Goal: Task Accomplishment & Management: Complete application form

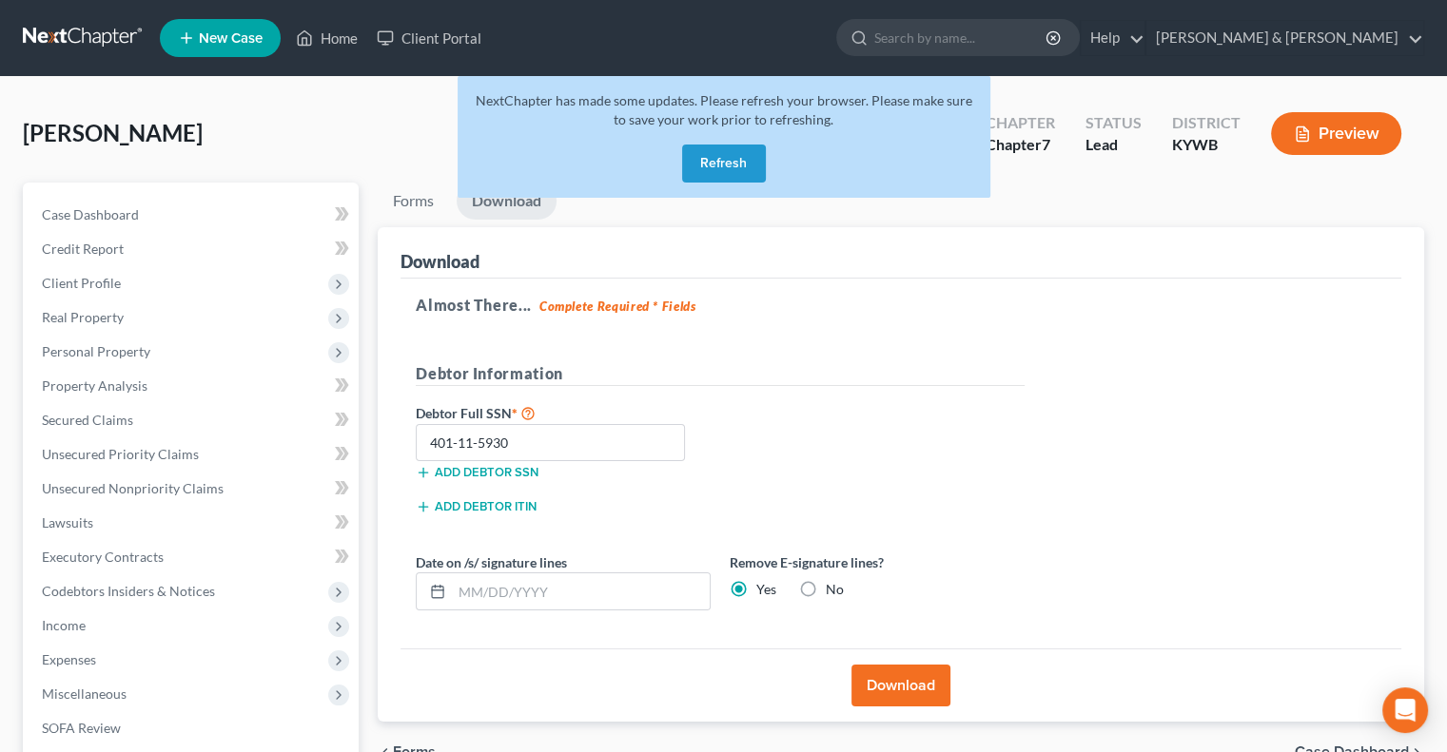
click at [700, 167] on button "Refresh" at bounding box center [724, 164] width 84 height 38
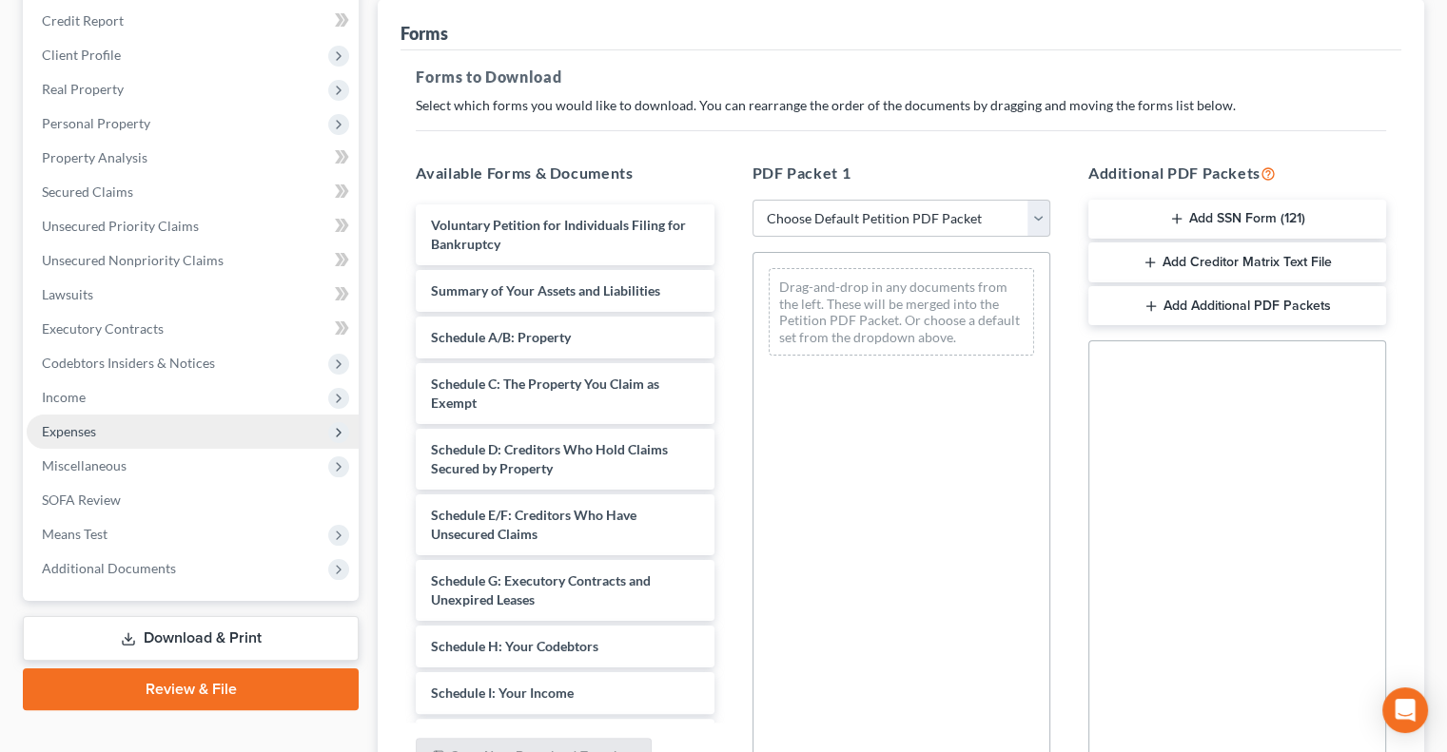
scroll to position [285, 0]
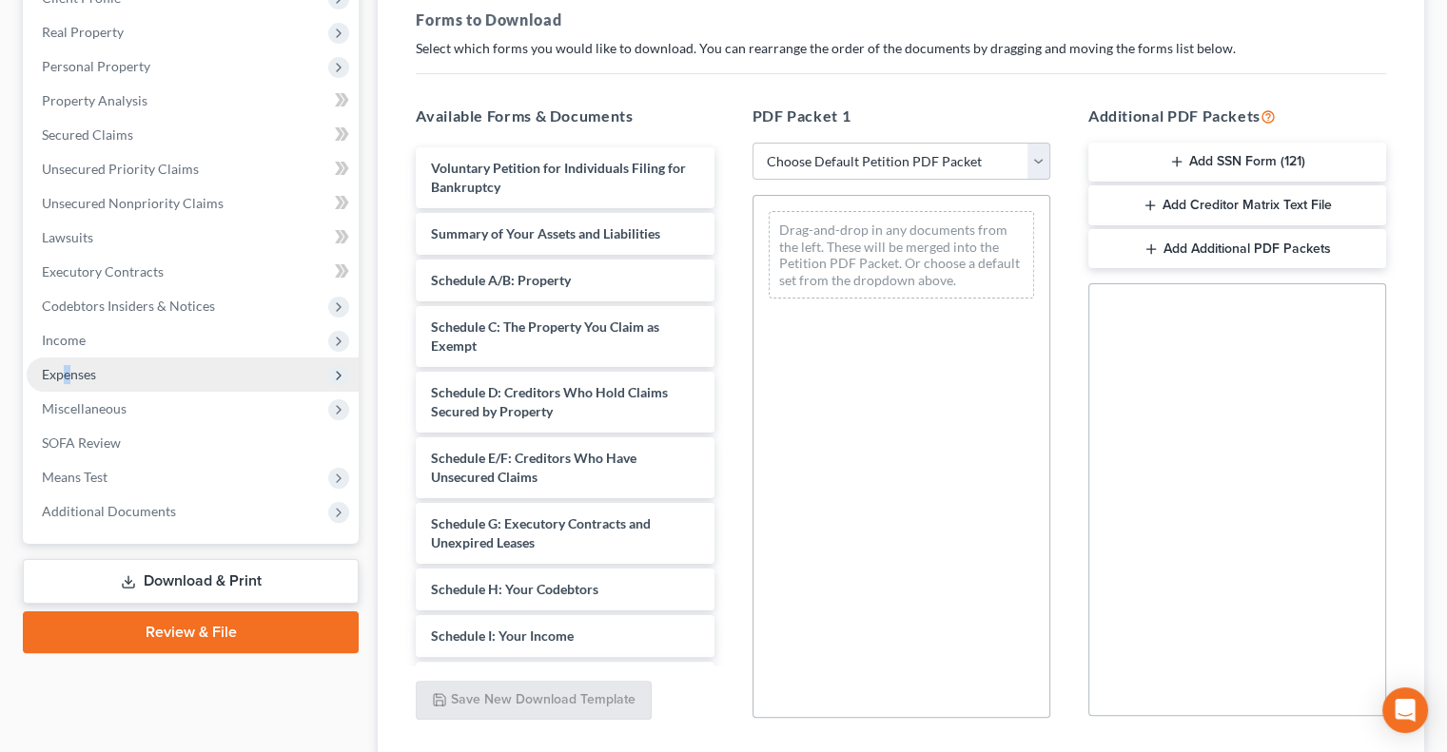
click at [67, 374] on span "Expenses" at bounding box center [69, 374] width 54 height 16
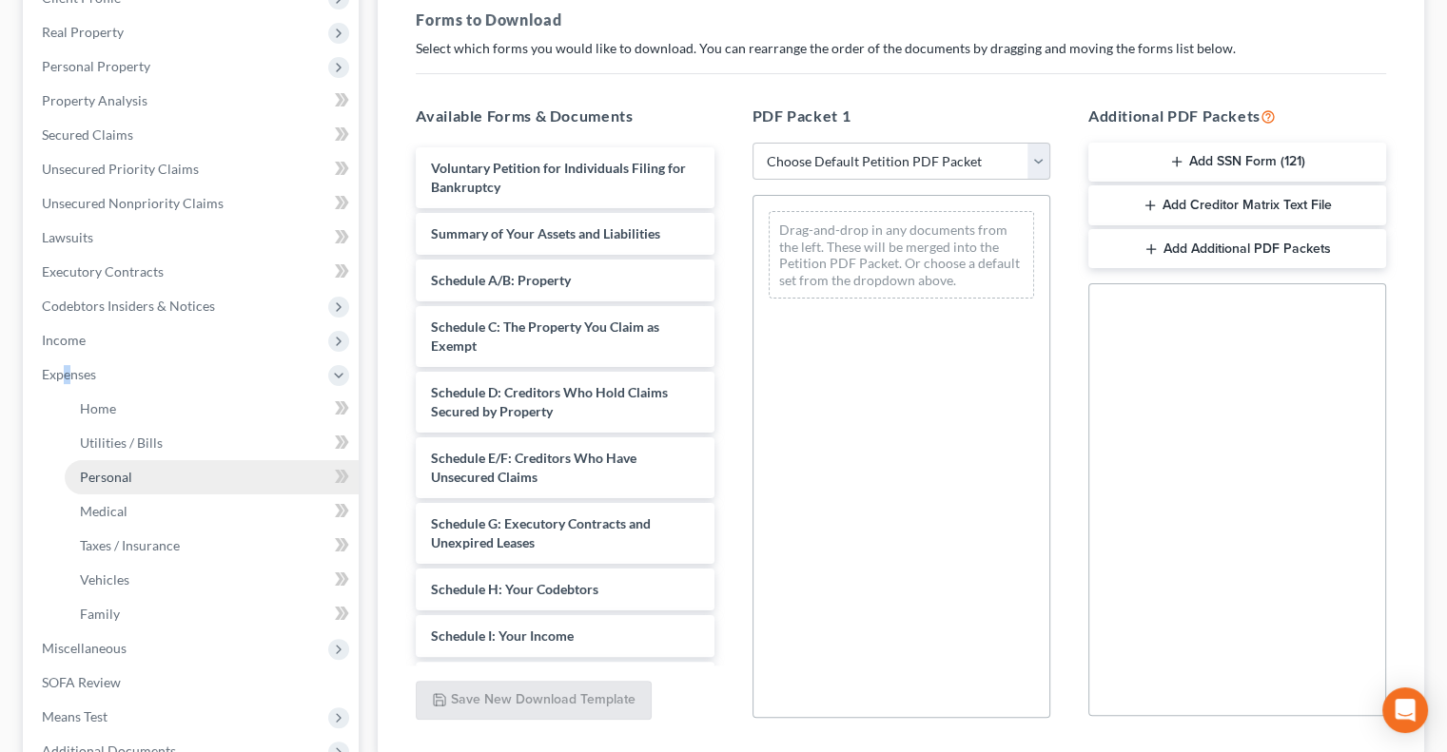
click at [130, 475] on span "Personal" at bounding box center [106, 477] width 52 height 16
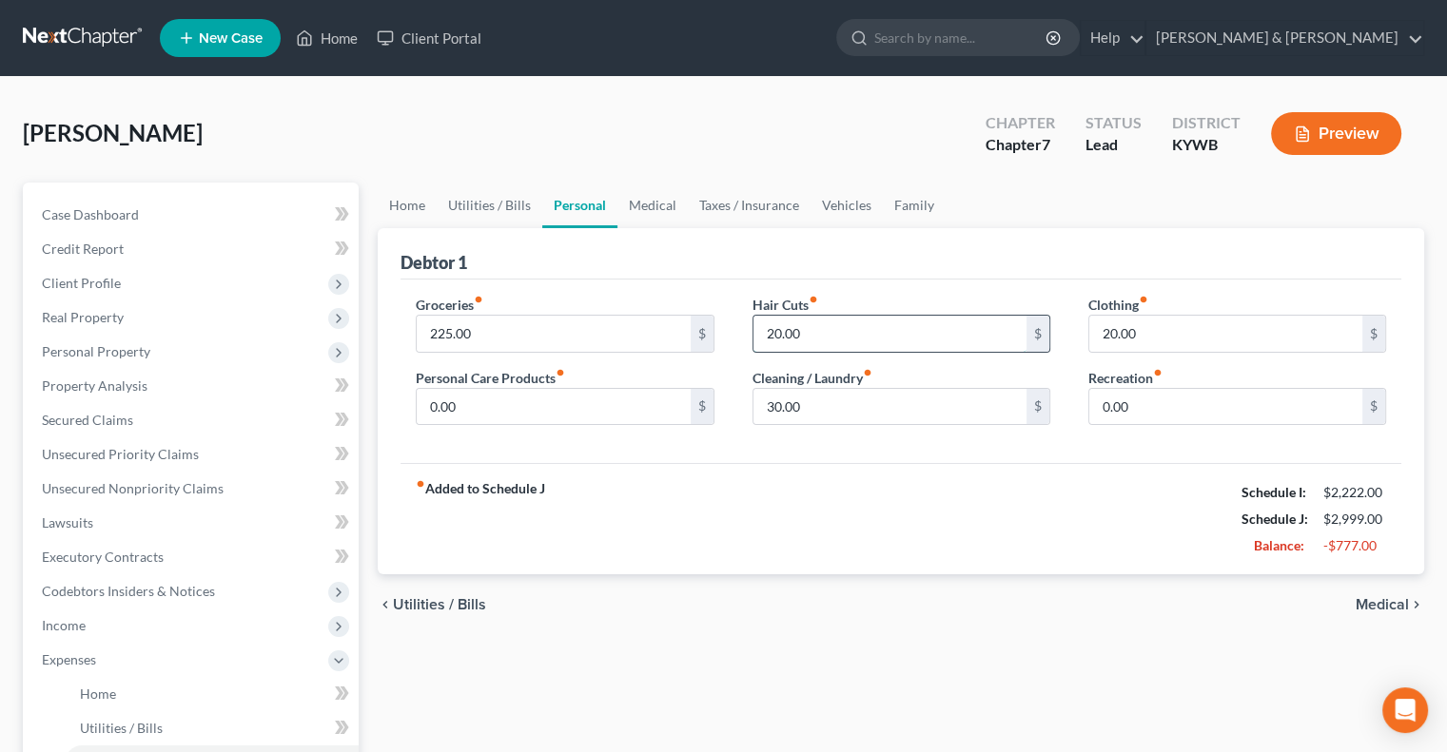
click at [793, 338] on input "20.00" at bounding box center [889, 334] width 273 height 36
type input "10"
drag, startPoint x: 657, startPoint y: 202, endPoint x: 649, endPoint y: 221, distance: 20.9
click at [657, 204] on link "Medical" at bounding box center [652, 206] width 70 height 46
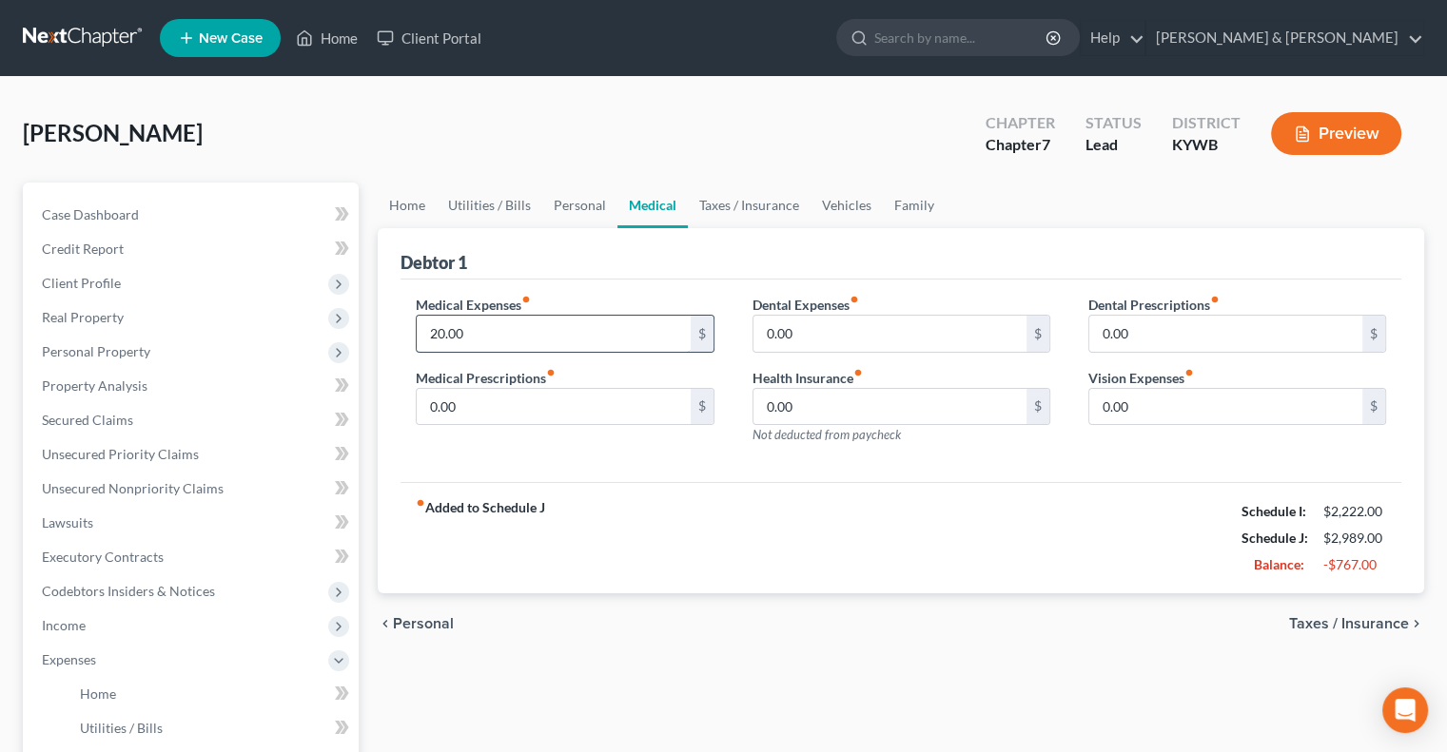
click at [477, 326] on input "20.00" at bounding box center [553, 334] width 273 height 36
type input "10.00"
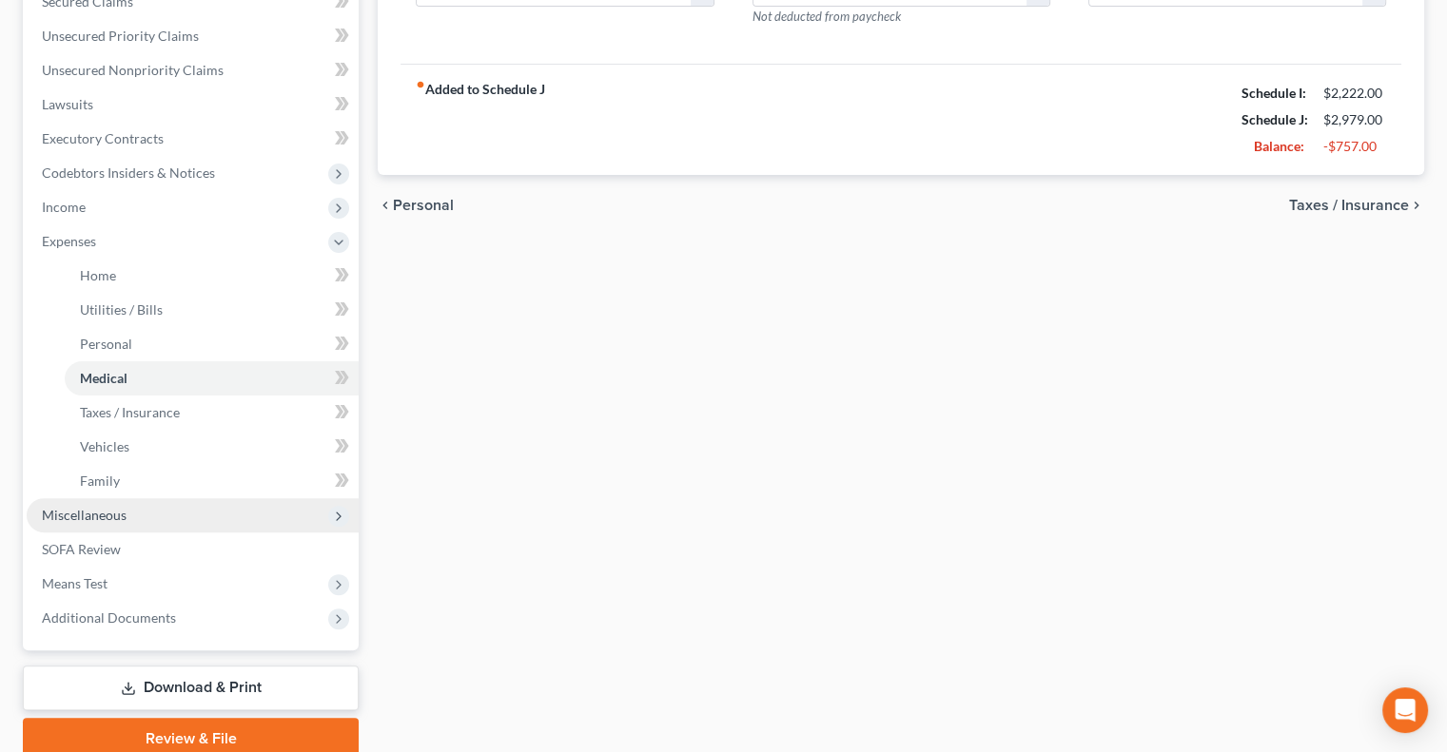
scroll to position [476, 0]
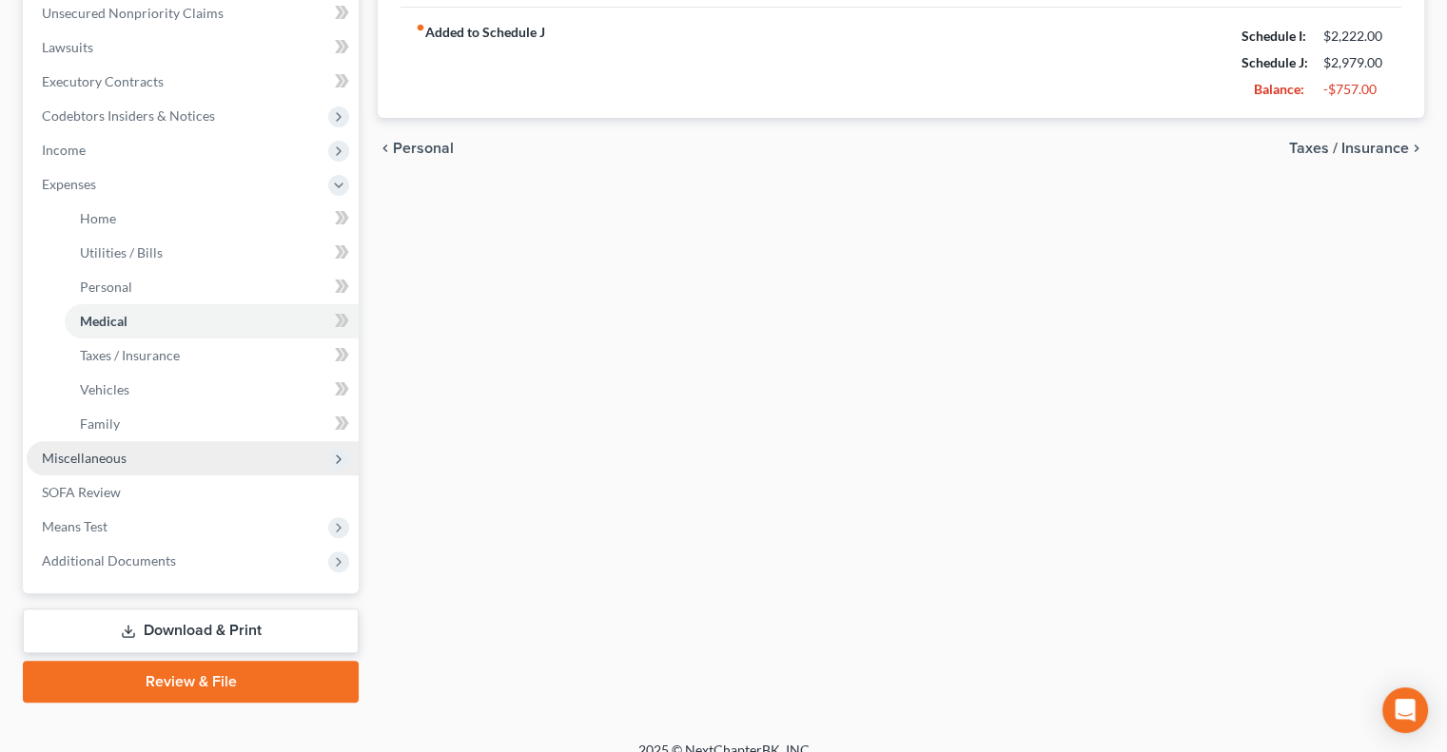
click at [87, 460] on span "Miscellaneous" at bounding box center [84, 458] width 85 height 16
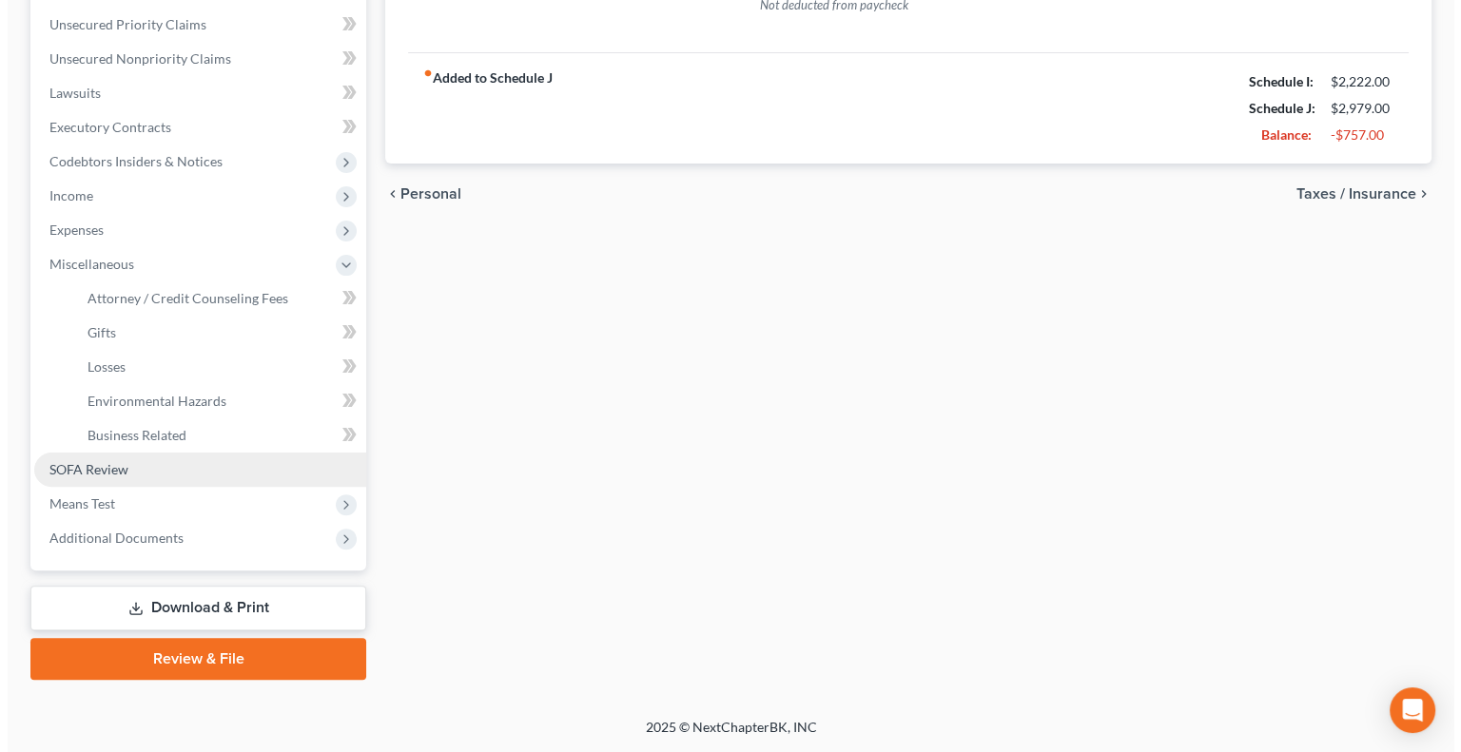
scroll to position [428, 0]
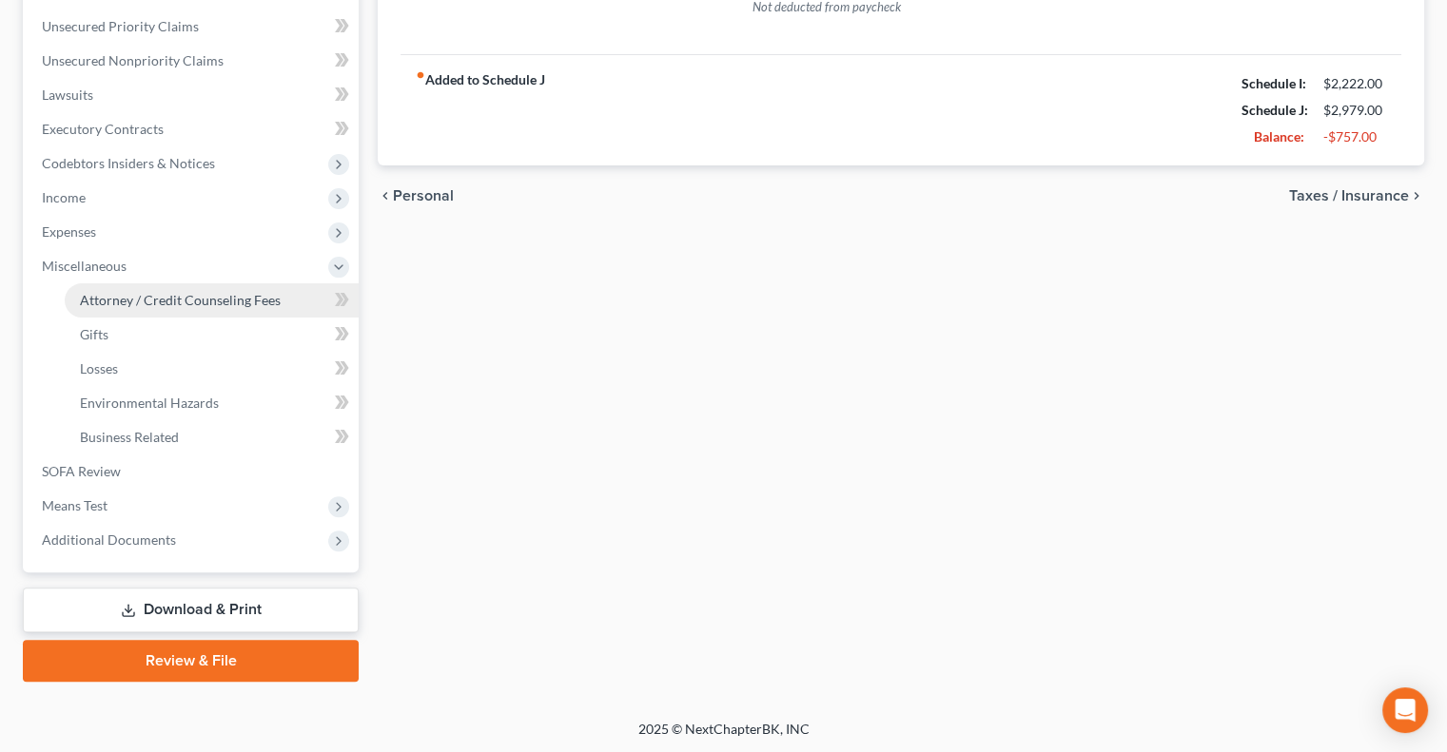
click at [123, 297] on span "Attorney / Credit Counseling Fees" at bounding box center [180, 300] width 201 height 16
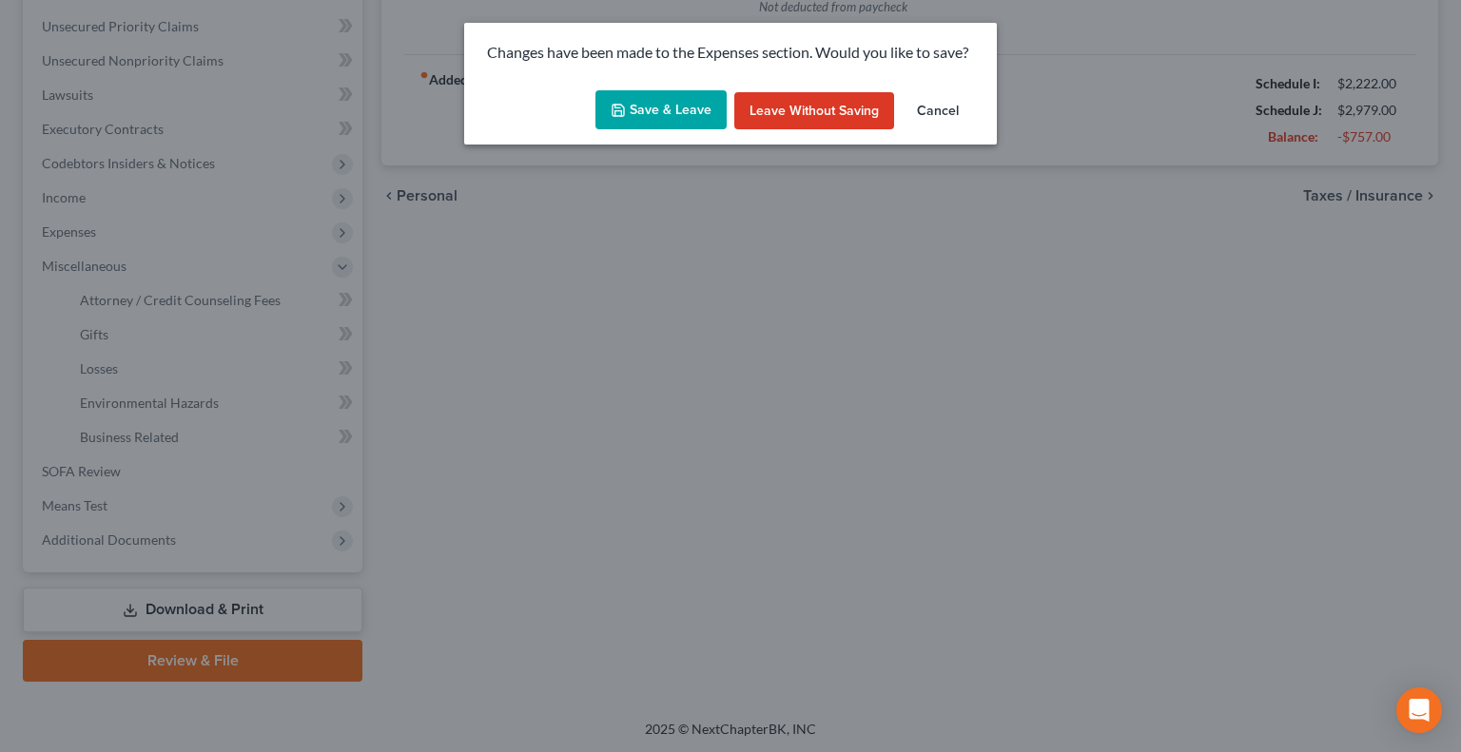
click at [652, 111] on button "Save & Leave" at bounding box center [660, 110] width 131 height 40
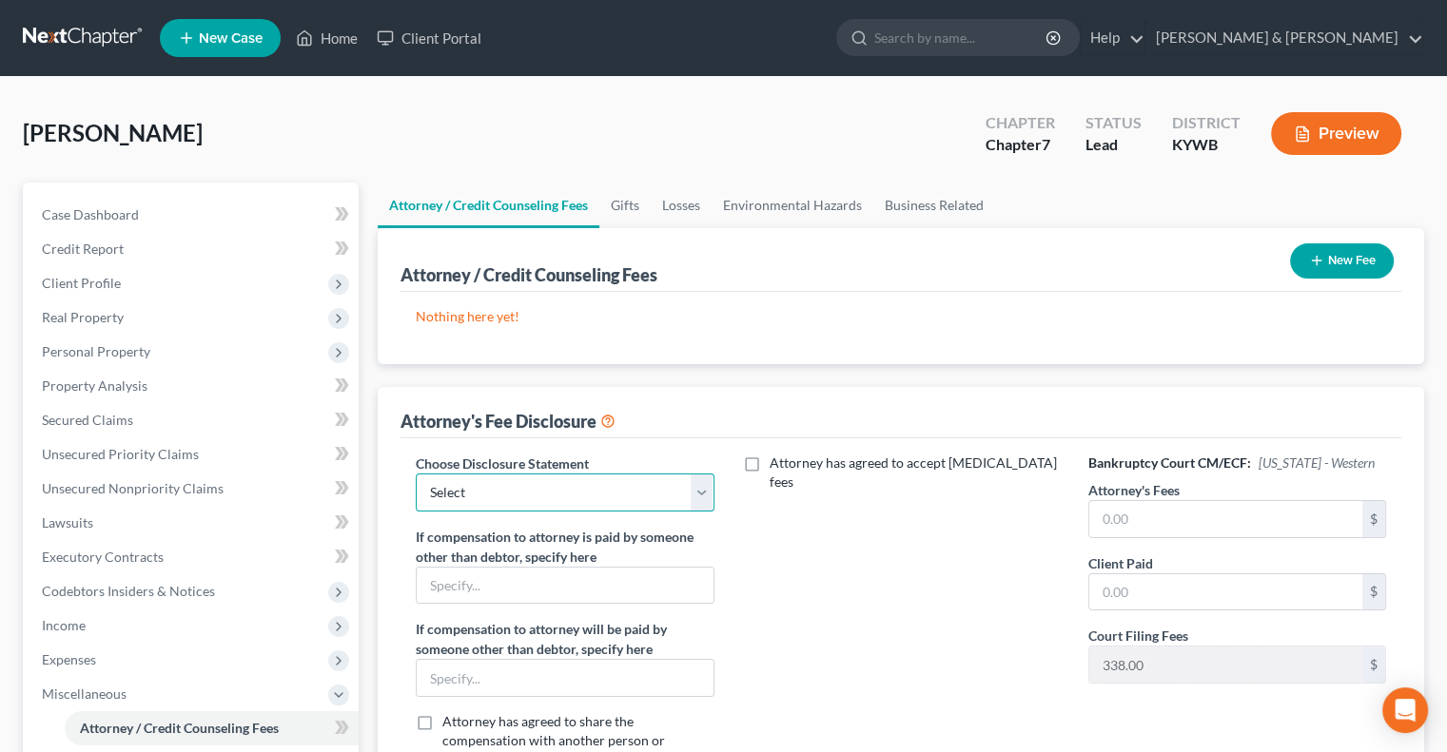
click at [700, 491] on select "Select ATTORNEY FEES" at bounding box center [565, 493] width 298 height 38
select select "0"
click at [416, 474] on select "Select ATTORNEY FEES" at bounding box center [565, 493] width 298 height 38
click at [1150, 518] on input "text" at bounding box center [1225, 519] width 273 height 36
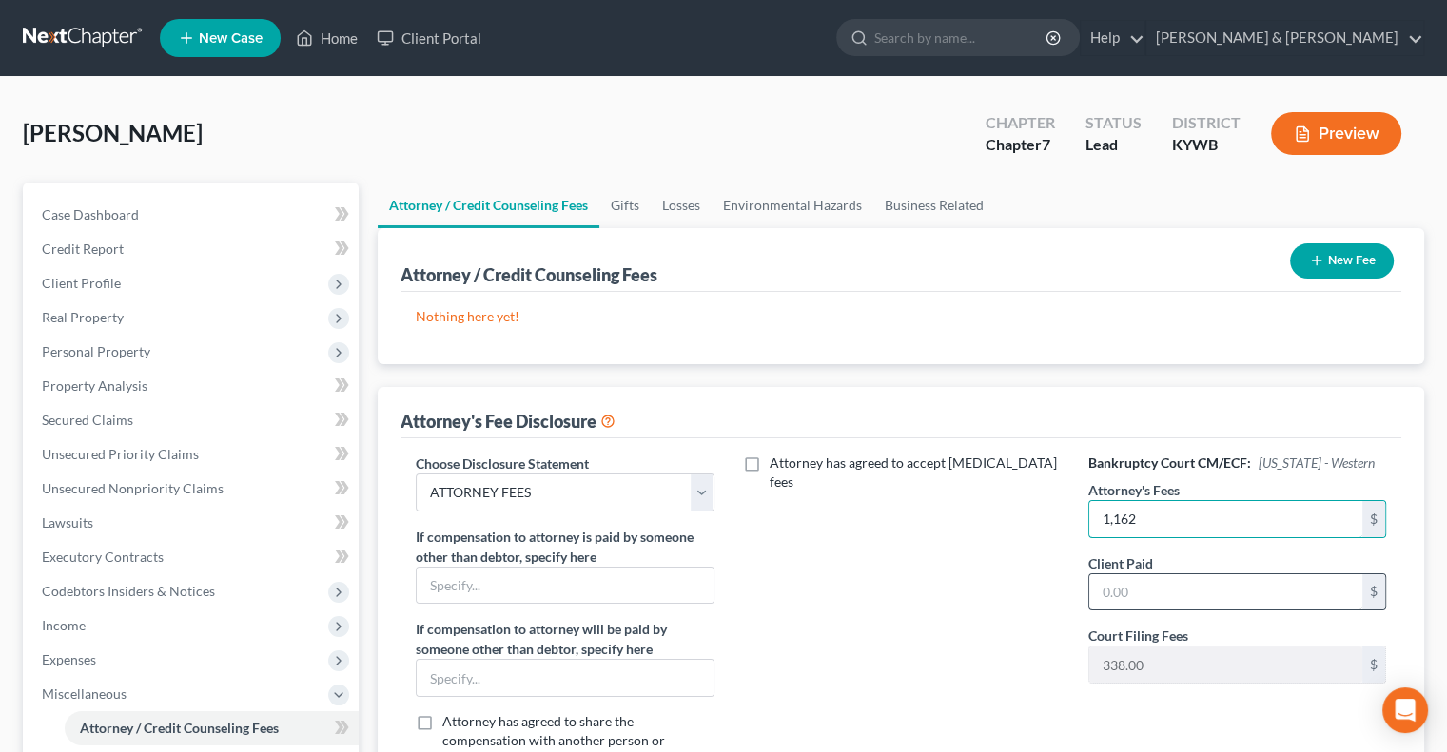
type input "1,162"
click at [1123, 587] on input "text" at bounding box center [1225, 592] width 273 height 36
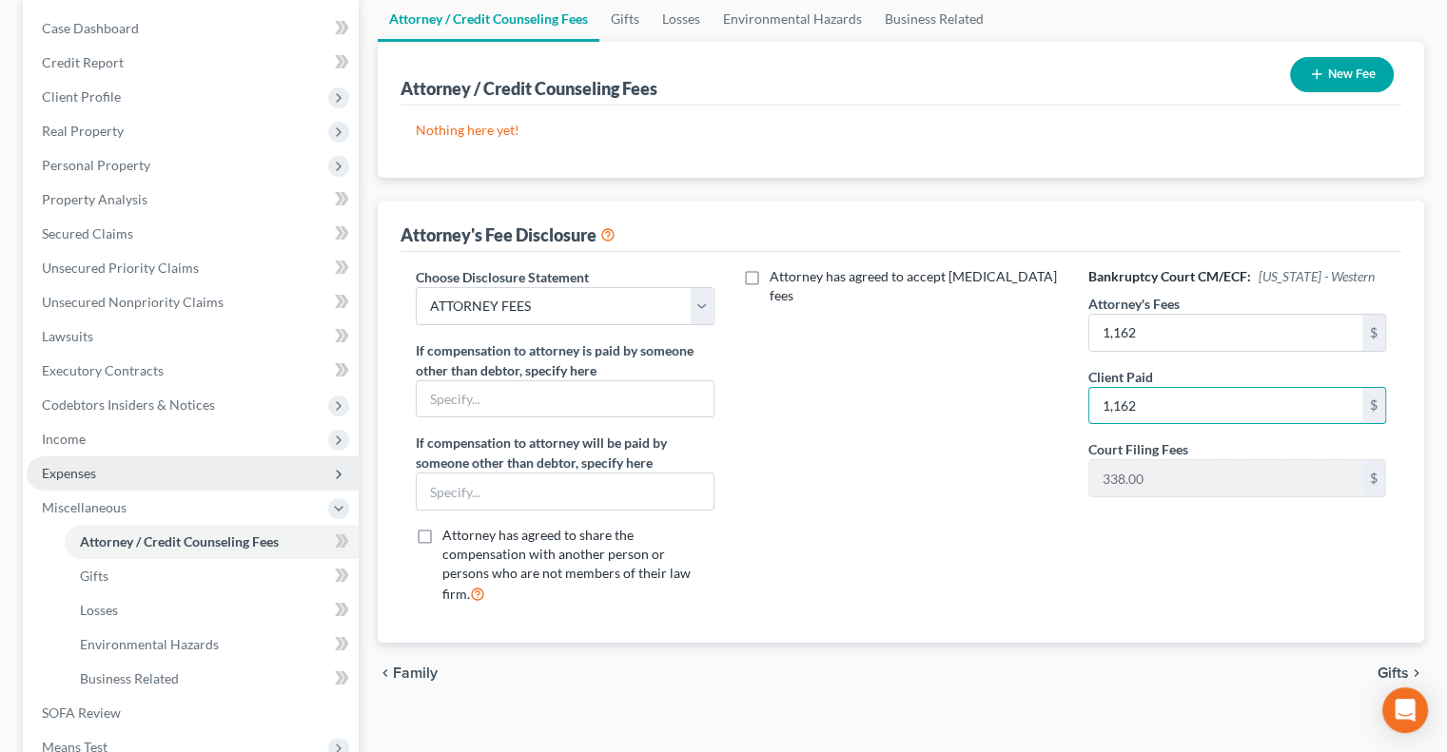
scroll to position [190, 0]
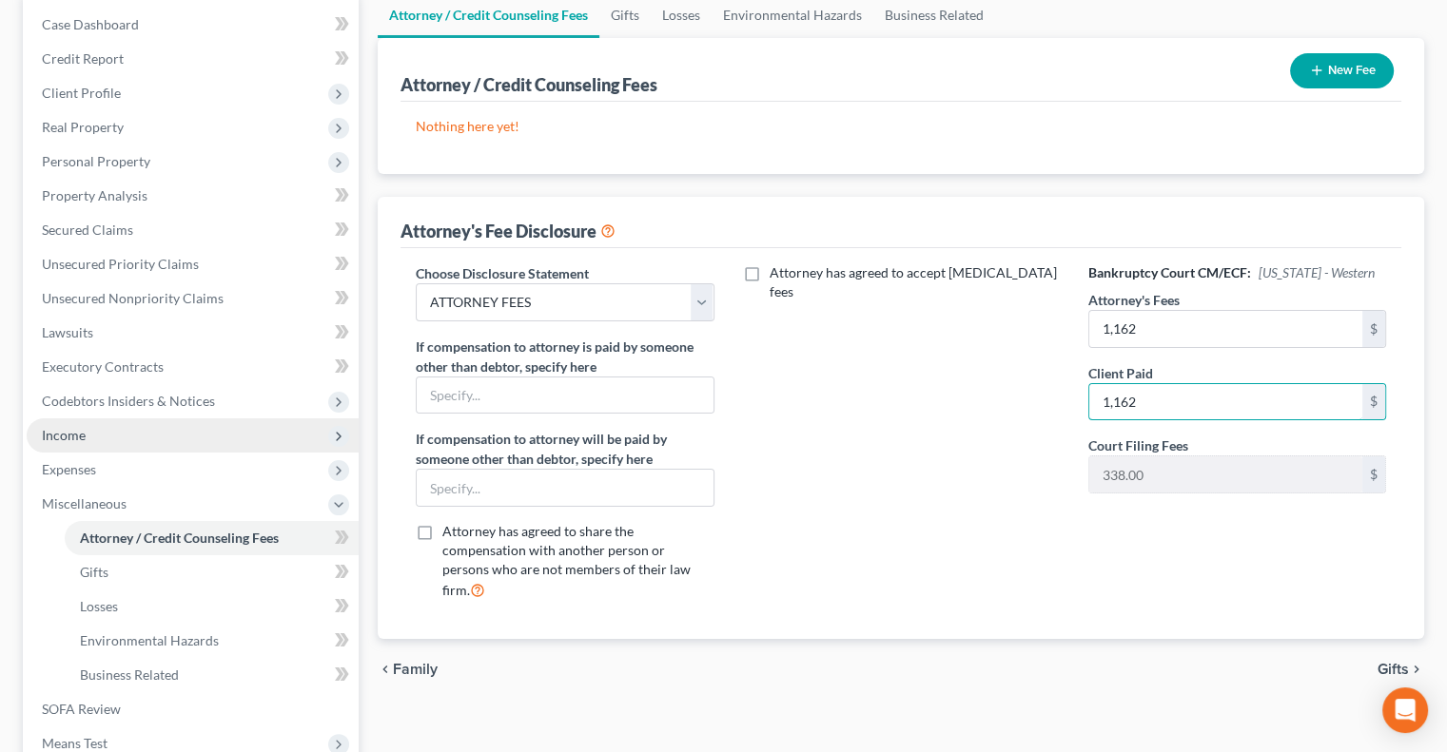
type input "1,162"
click at [96, 441] on span "Income" at bounding box center [193, 435] width 332 height 34
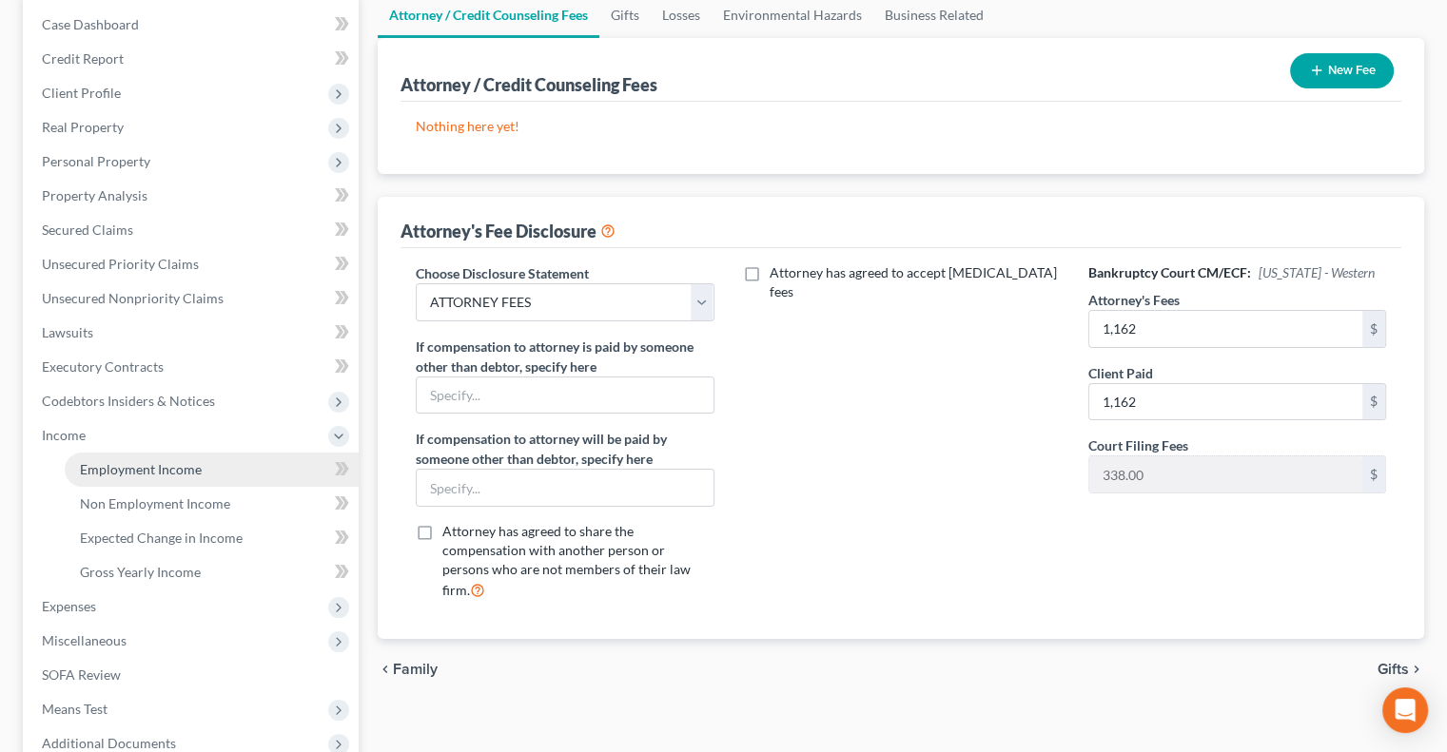
click at [123, 474] on span "Employment Income" at bounding box center [141, 469] width 122 height 16
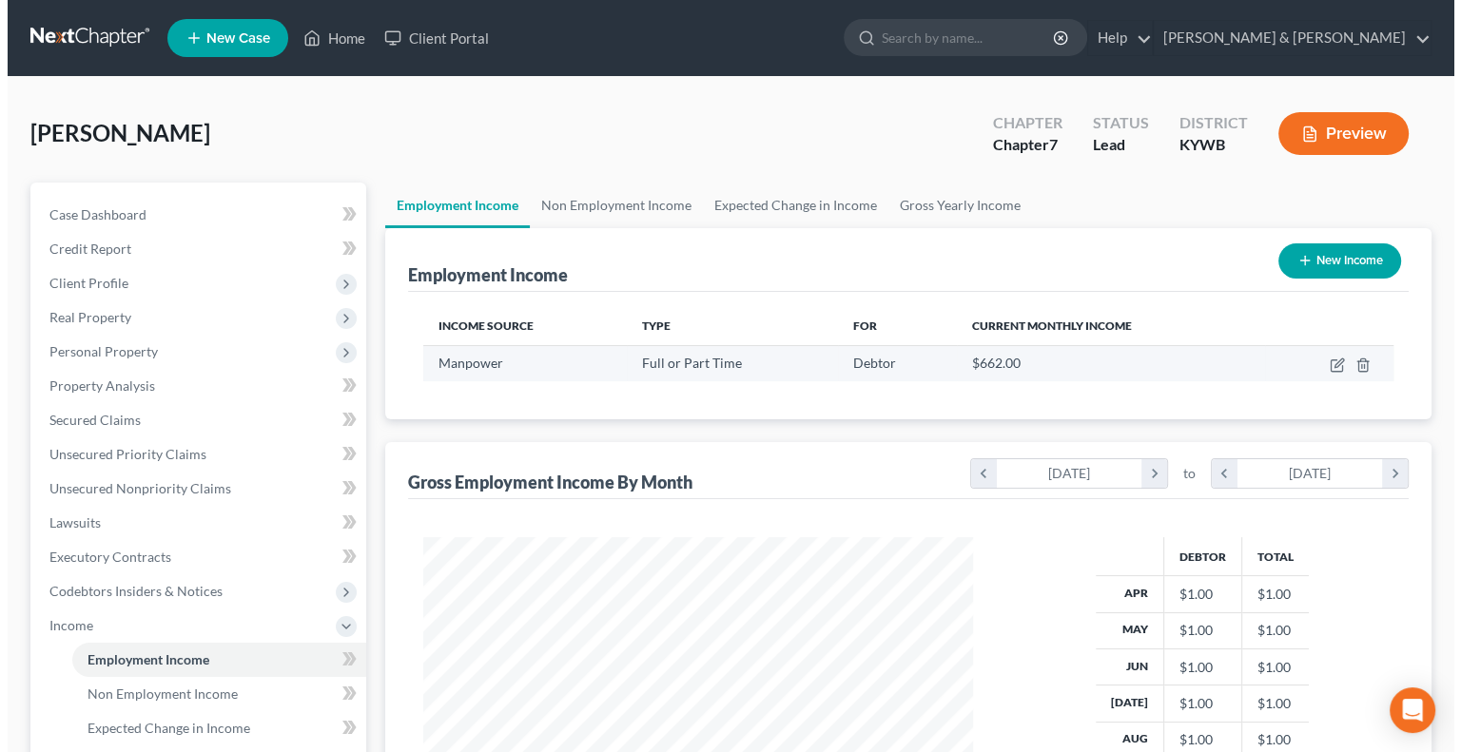
scroll to position [339, 587]
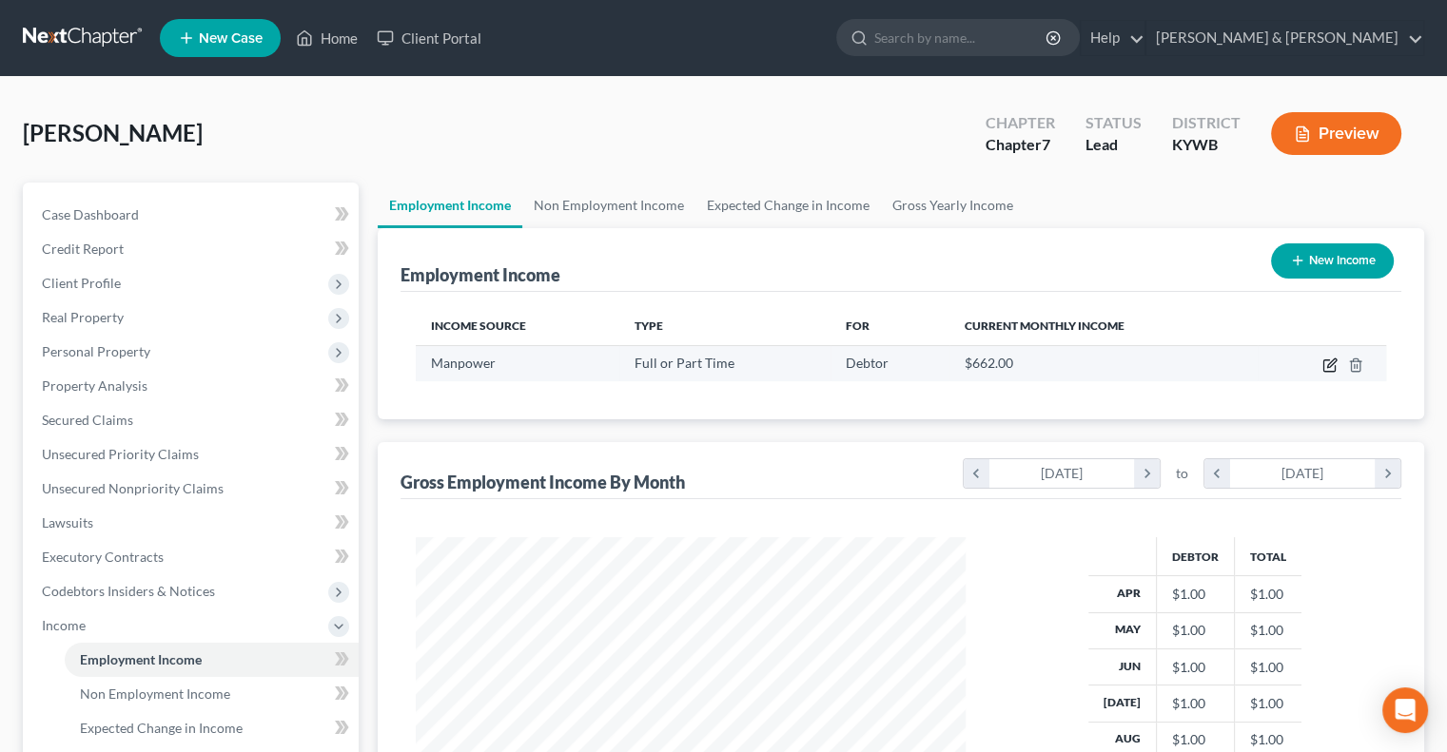
click at [1331, 366] on icon "button" at bounding box center [1329, 365] width 15 height 15
select select "0"
select select "18"
select select "0"
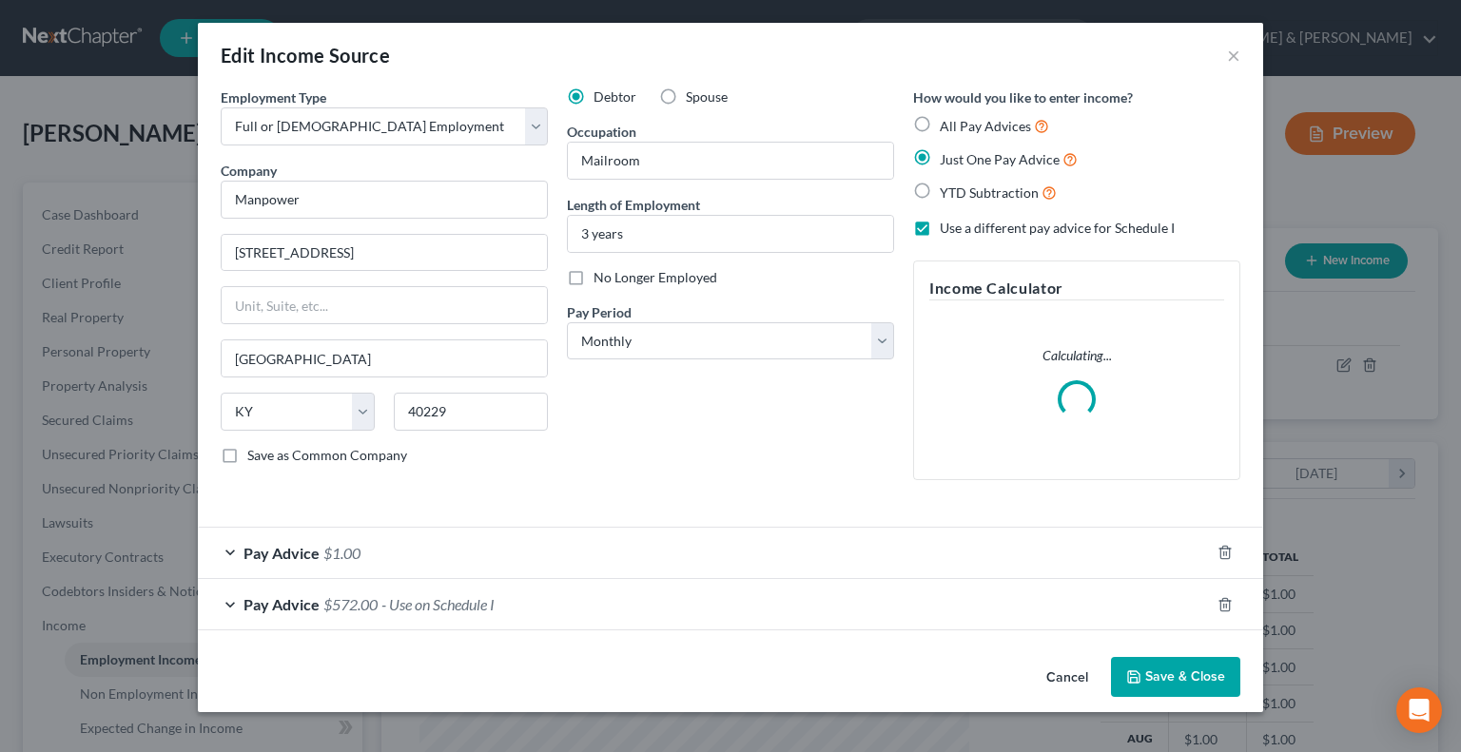
scroll to position [339, 593]
click at [237, 552] on div "Pay Advice $1.00" at bounding box center [704, 553] width 1012 height 50
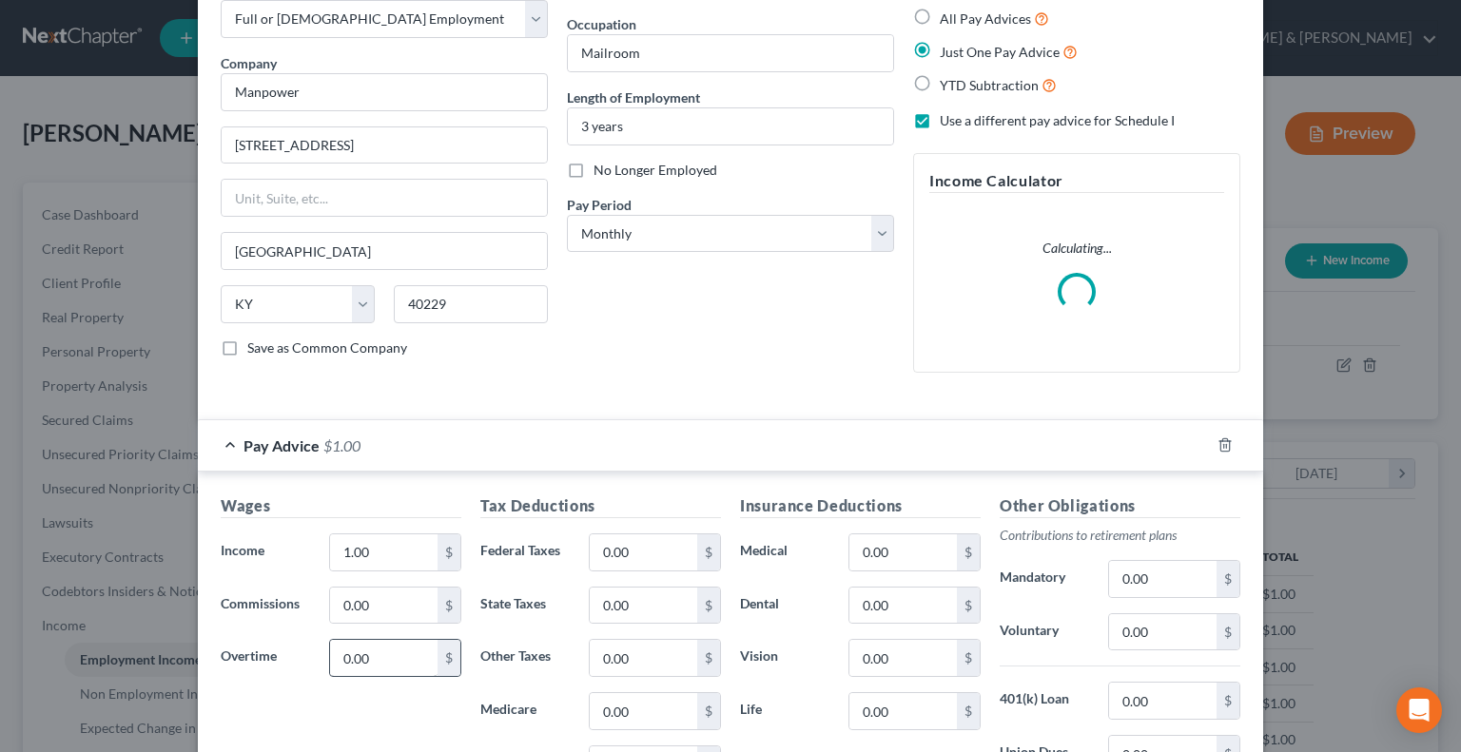
scroll to position [190, 0]
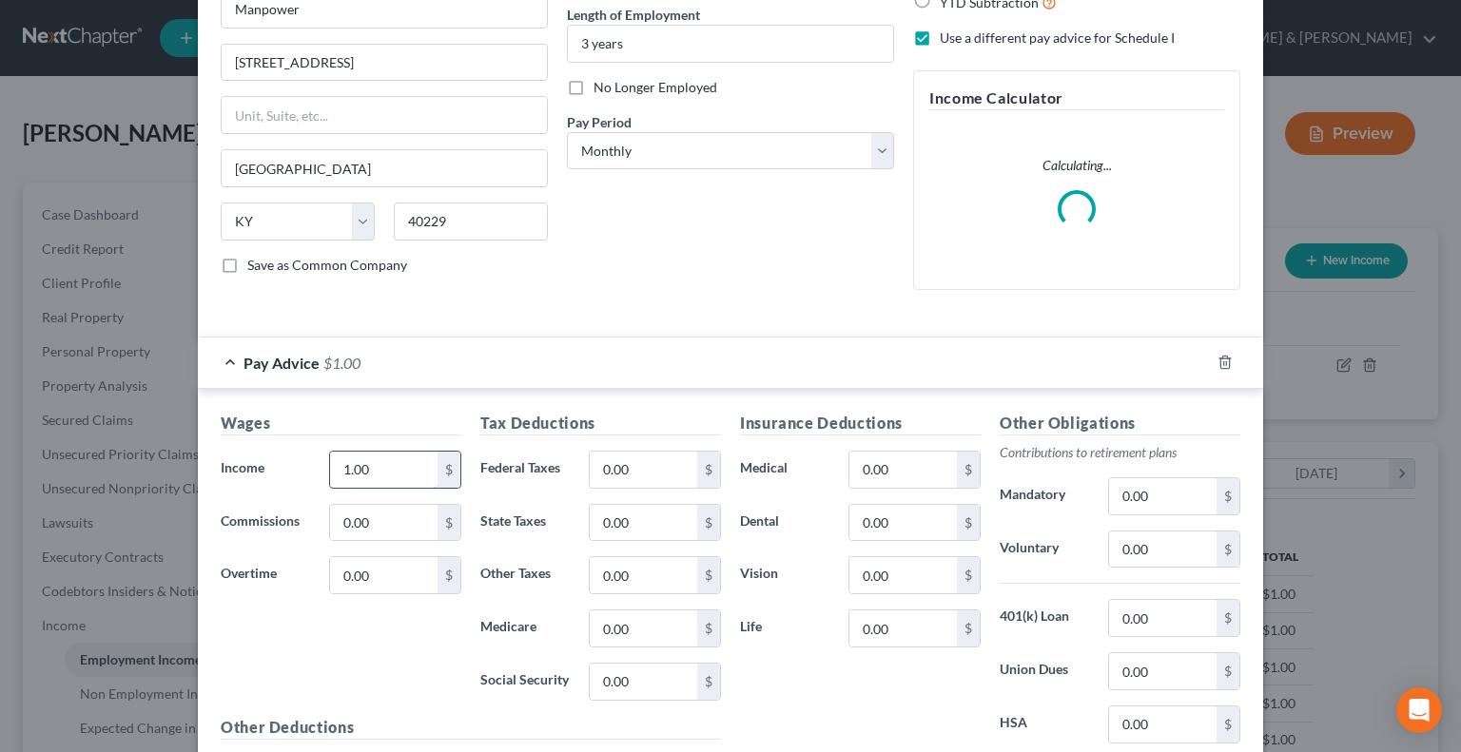
click at [387, 480] on input "1.00" at bounding box center [383, 470] width 107 height 36
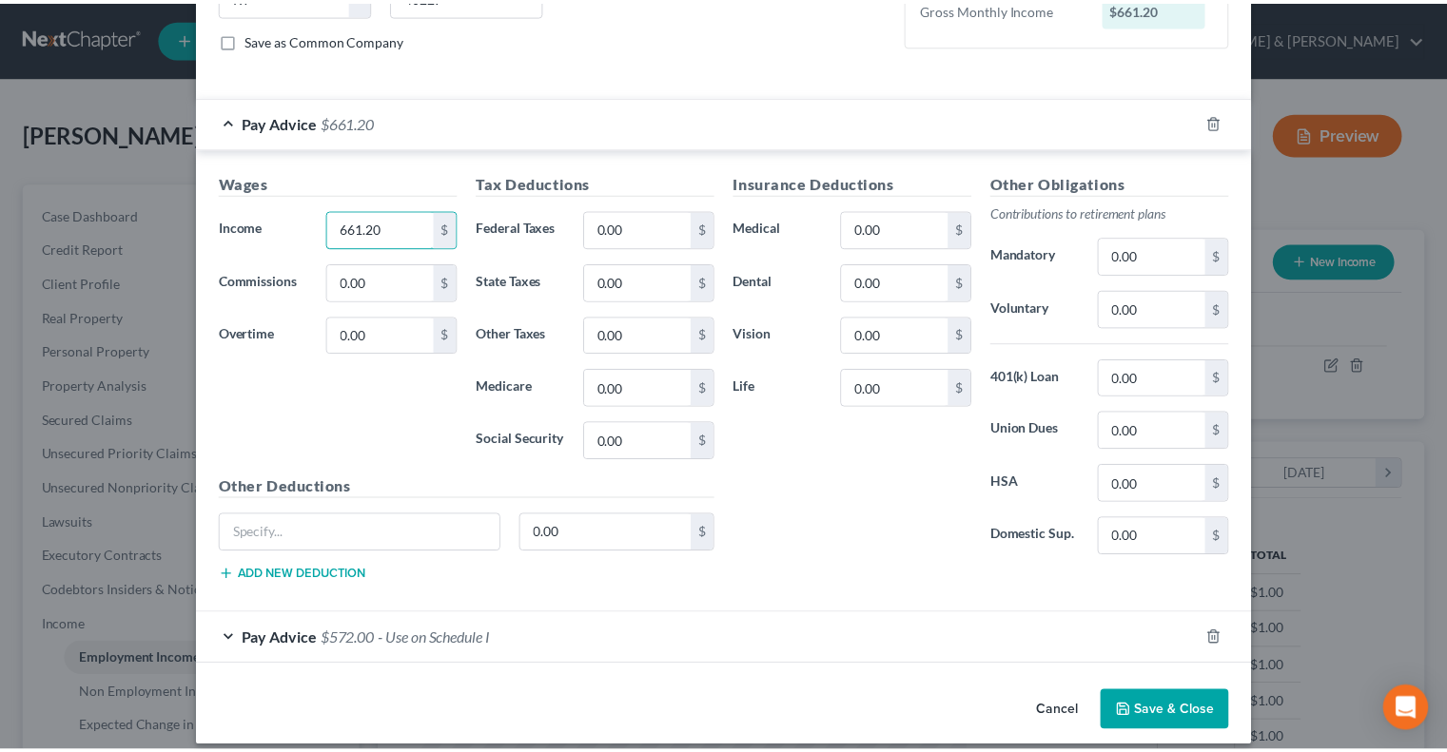
scroll to position [427, 0]
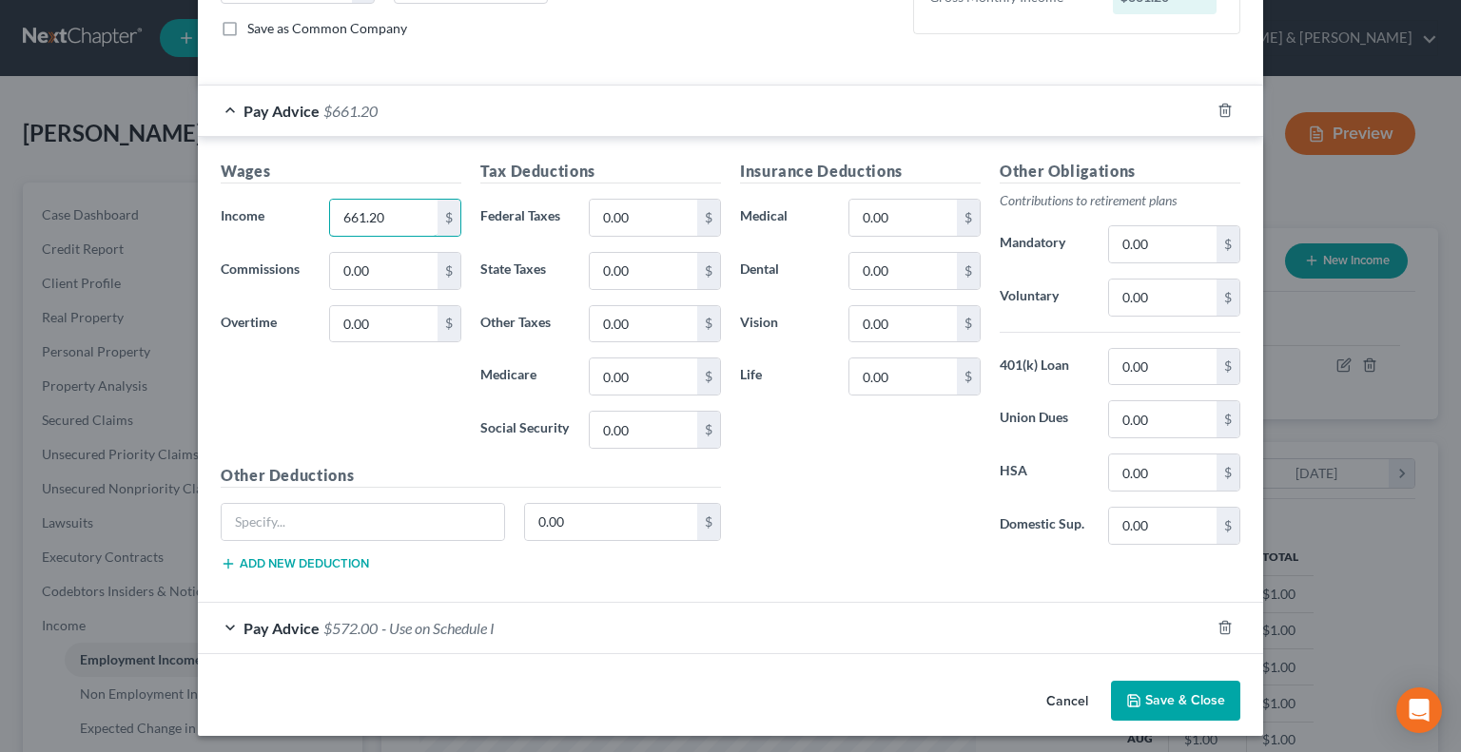
type input "661.20"
click at [1178, 690] on button "Save & Close" at bounding box center [1175, 701] width 129 height 40
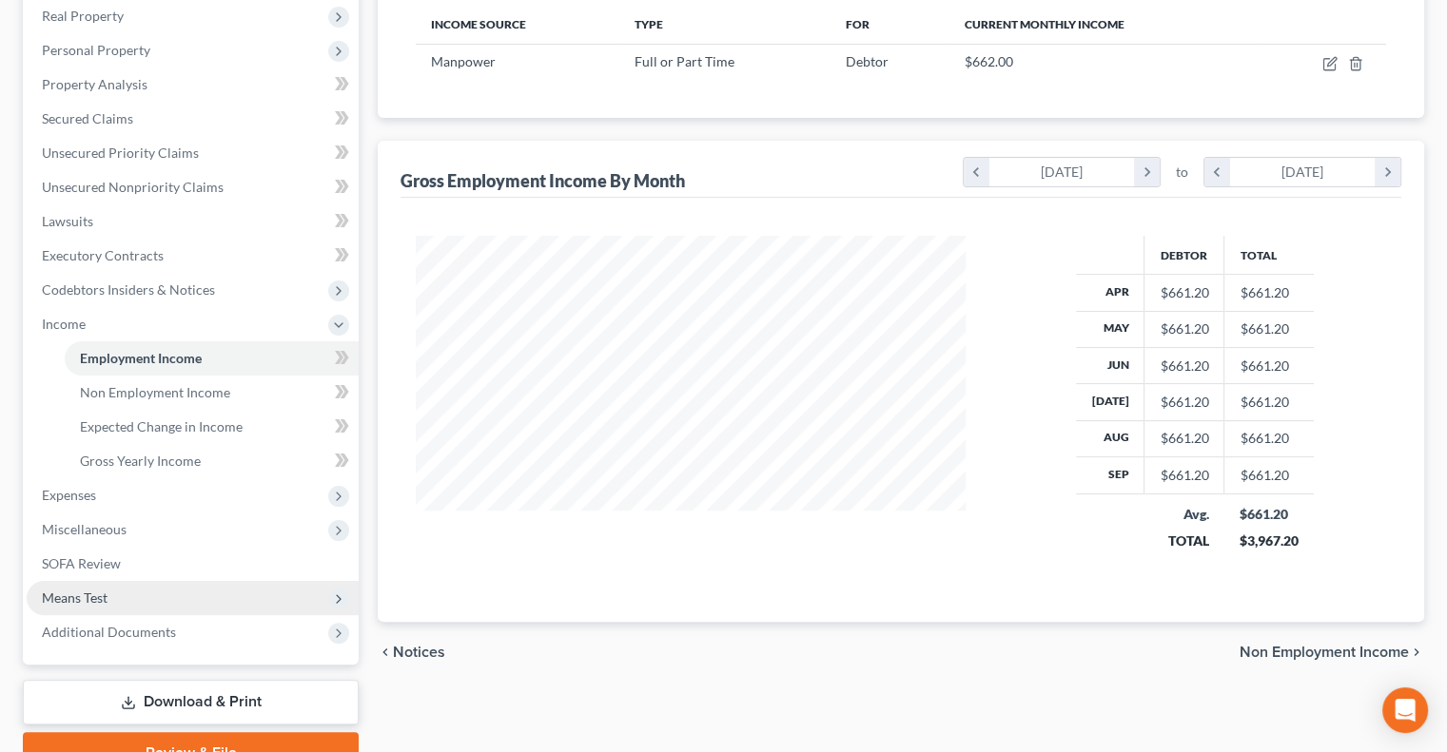
scroll to position [394, 0]
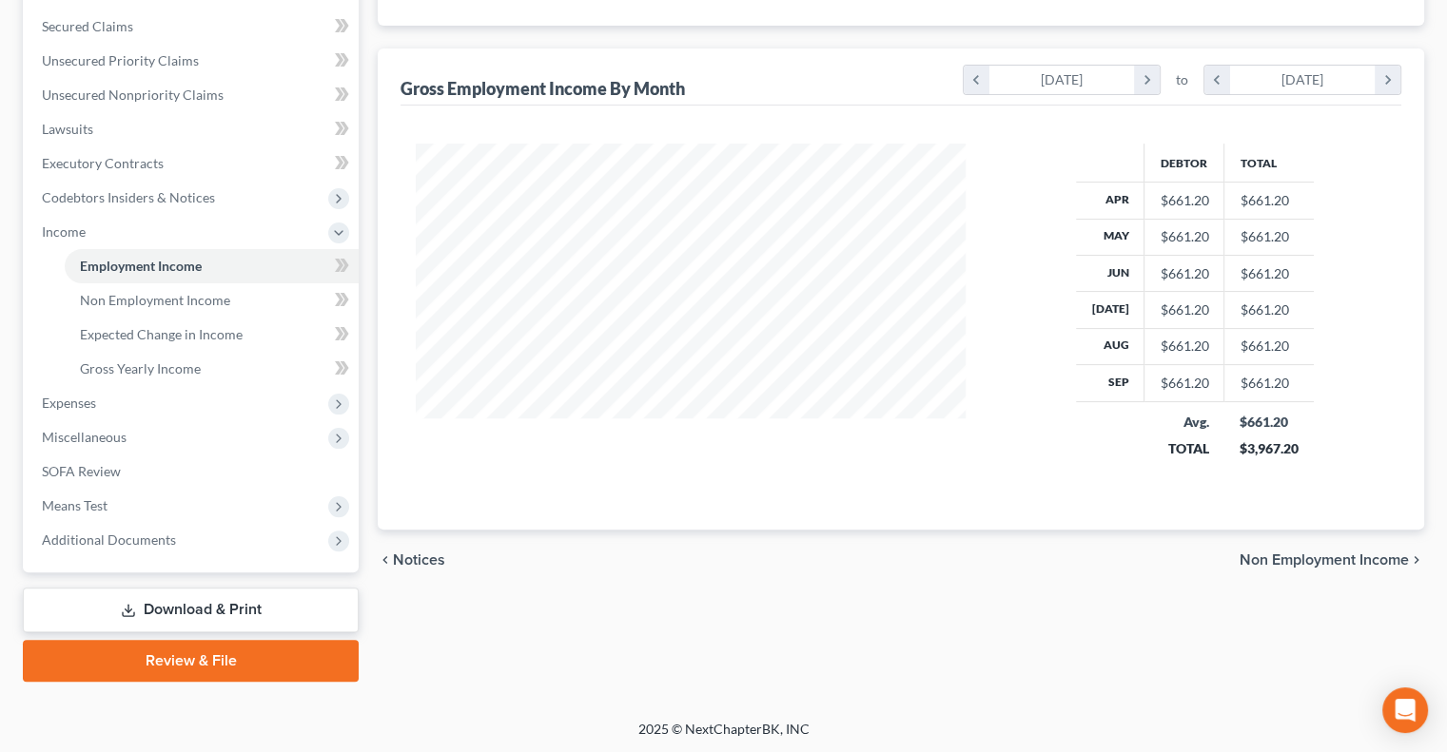
click at [156, 603] on link "Download & Print" at bounding box center [191, 610] width 336 height 45
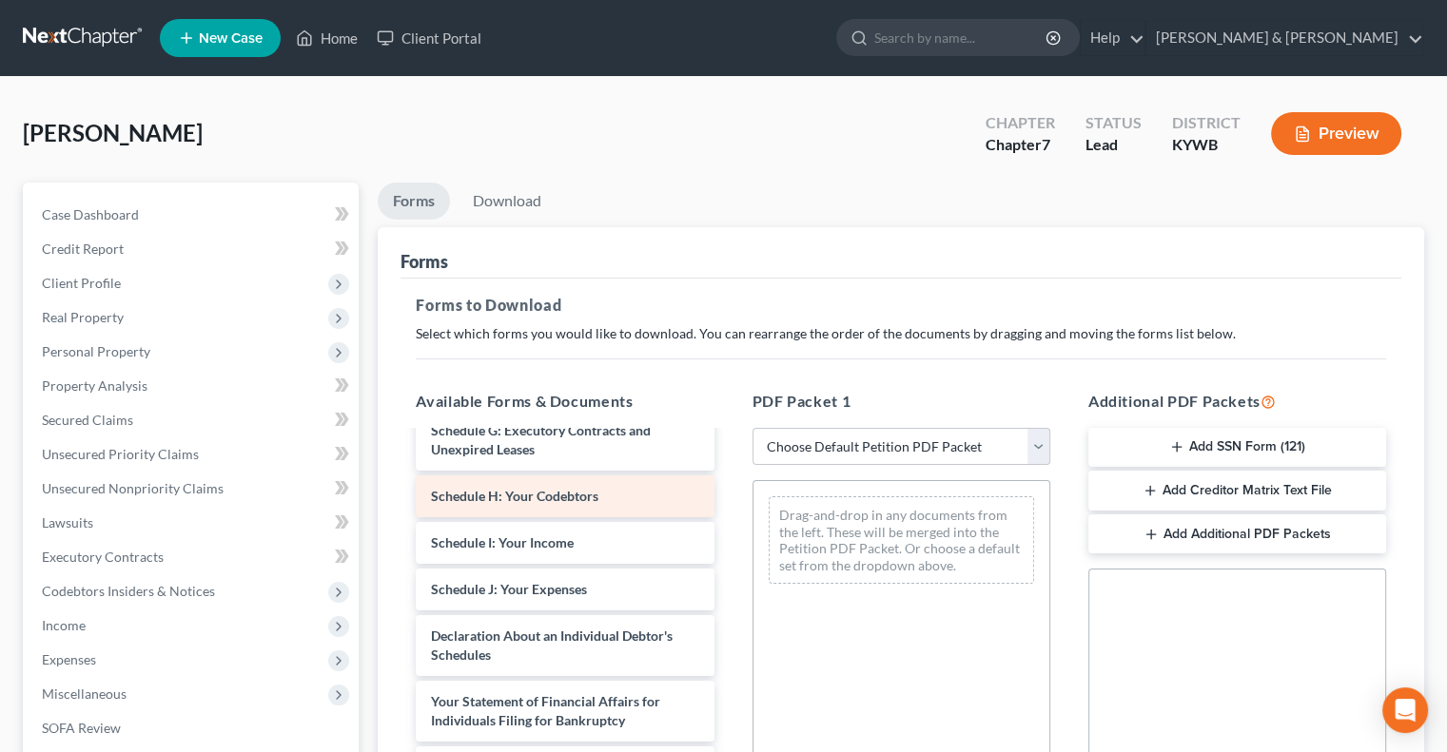
scroll to position [380, 0]
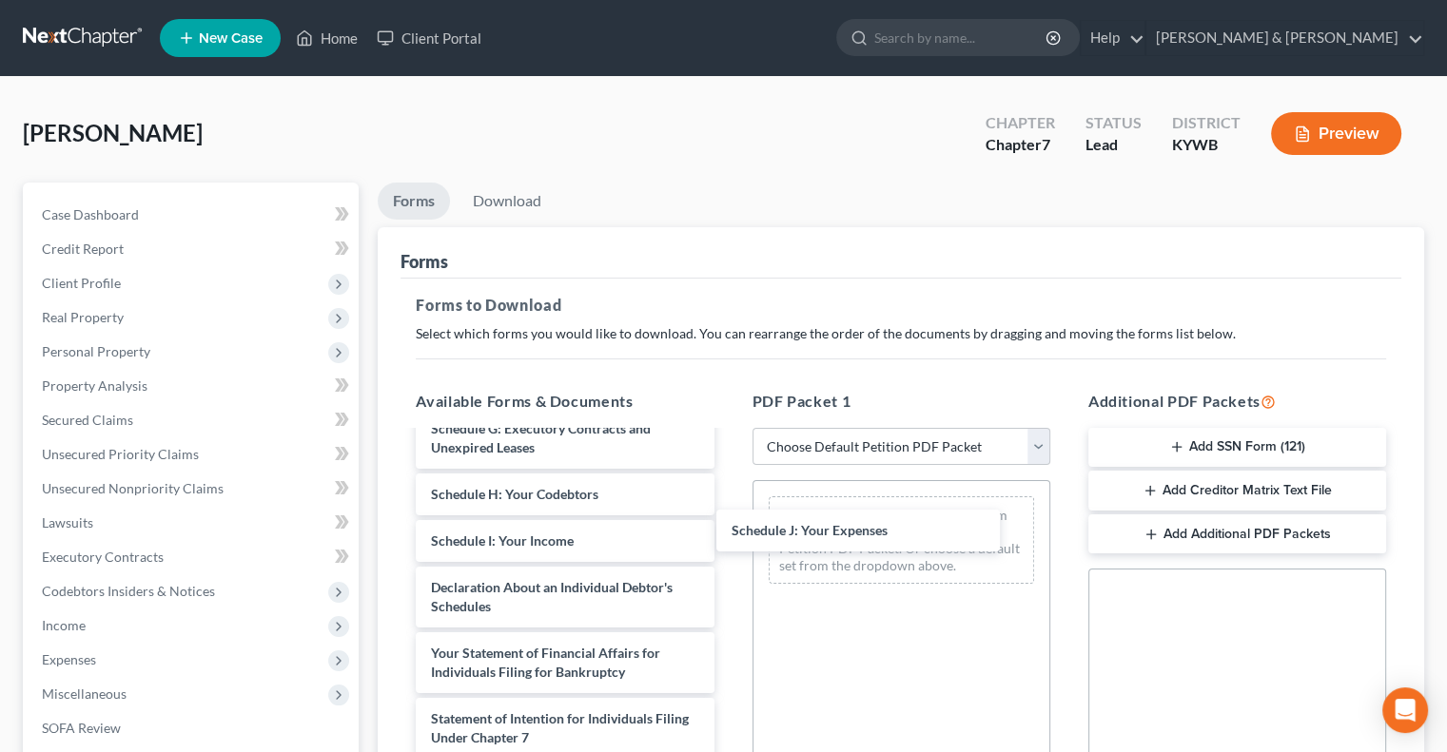
drag, startPoint x: 553, startPoint y: 588, endPoint x: 759, endPoint y: 513, distance: 219.6
click at [728, 532] on div "Schedule J: Your Expenses Voluntary Petition for Individuals Filing for Bankrup…" at bounding box center [564, 541] width 328 height 978
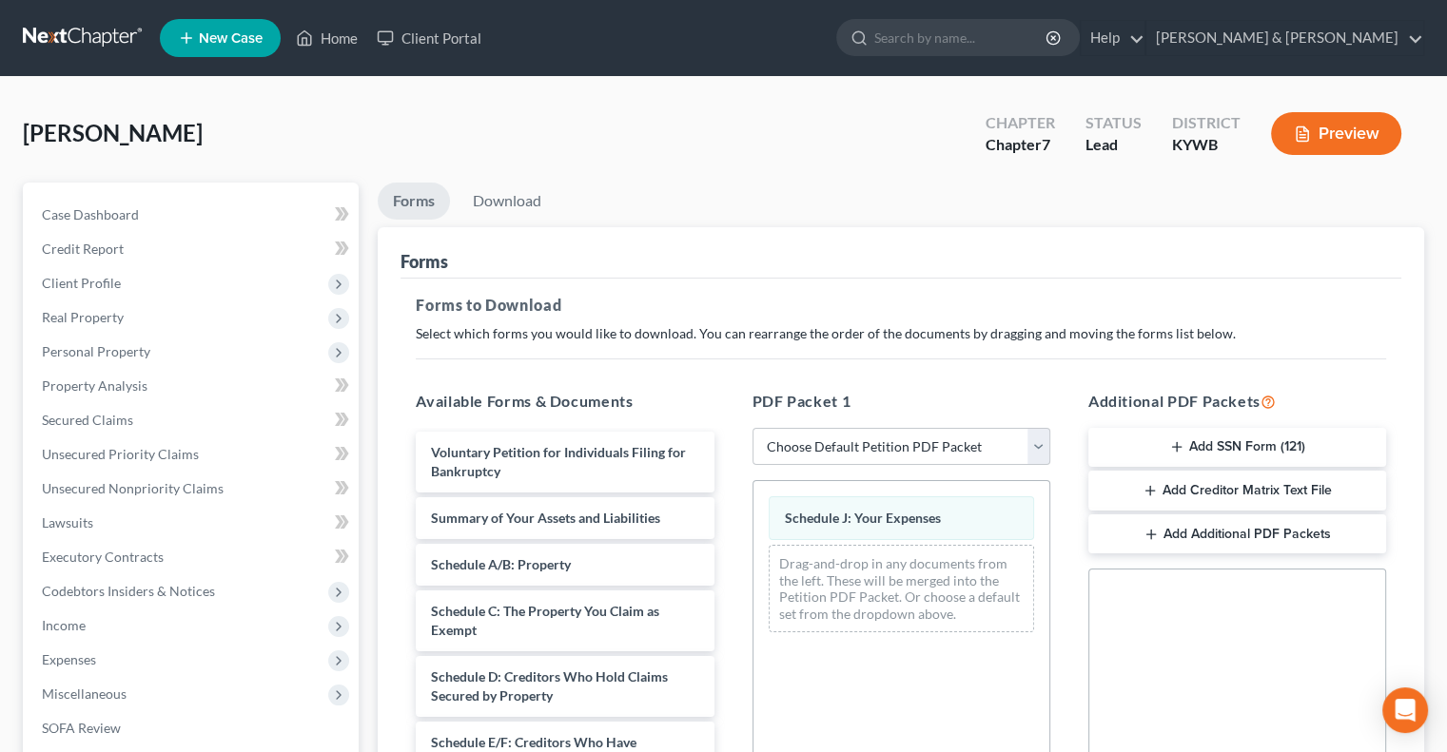
scroll to position [0, 0]
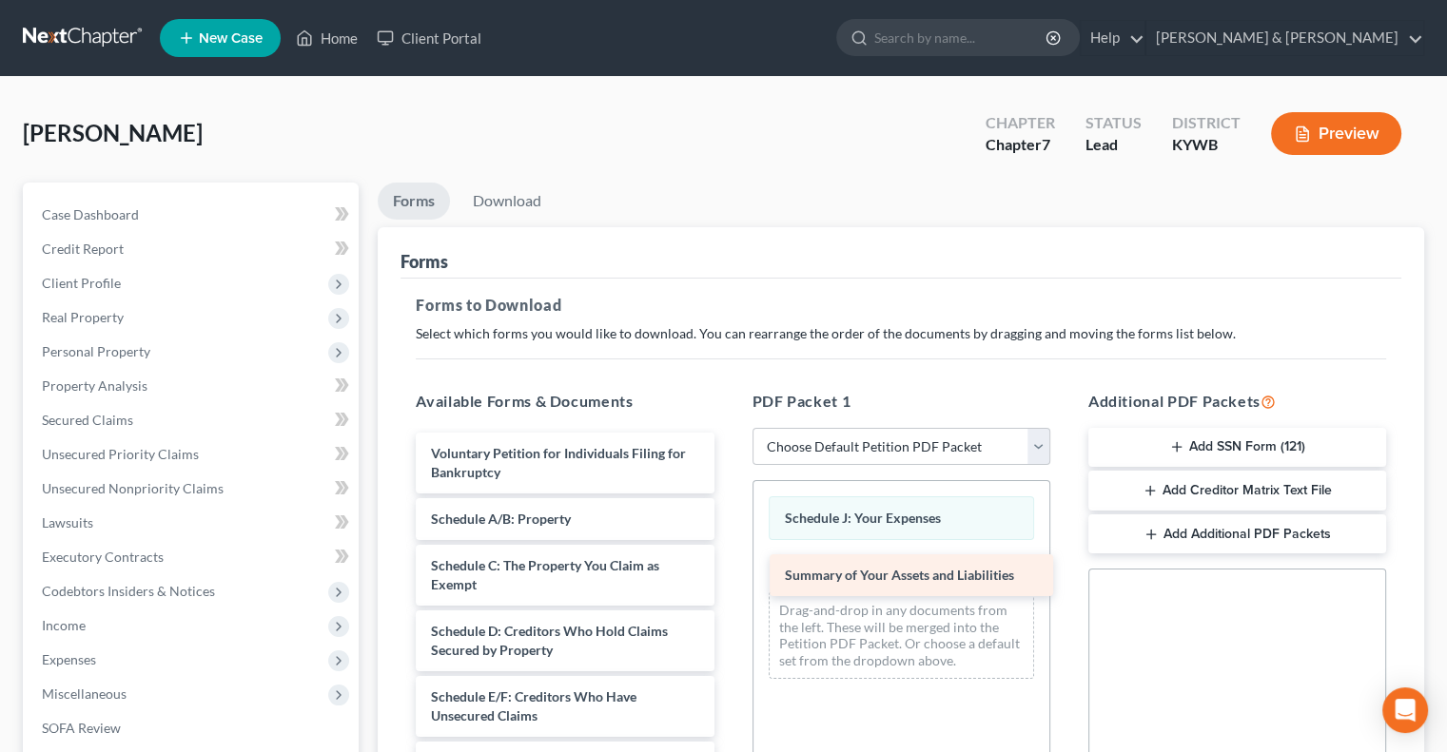
drag, startPoint x: 566, startPoint y: 519, endPoint x: 920, endPoint y: 577, distance: 358.5
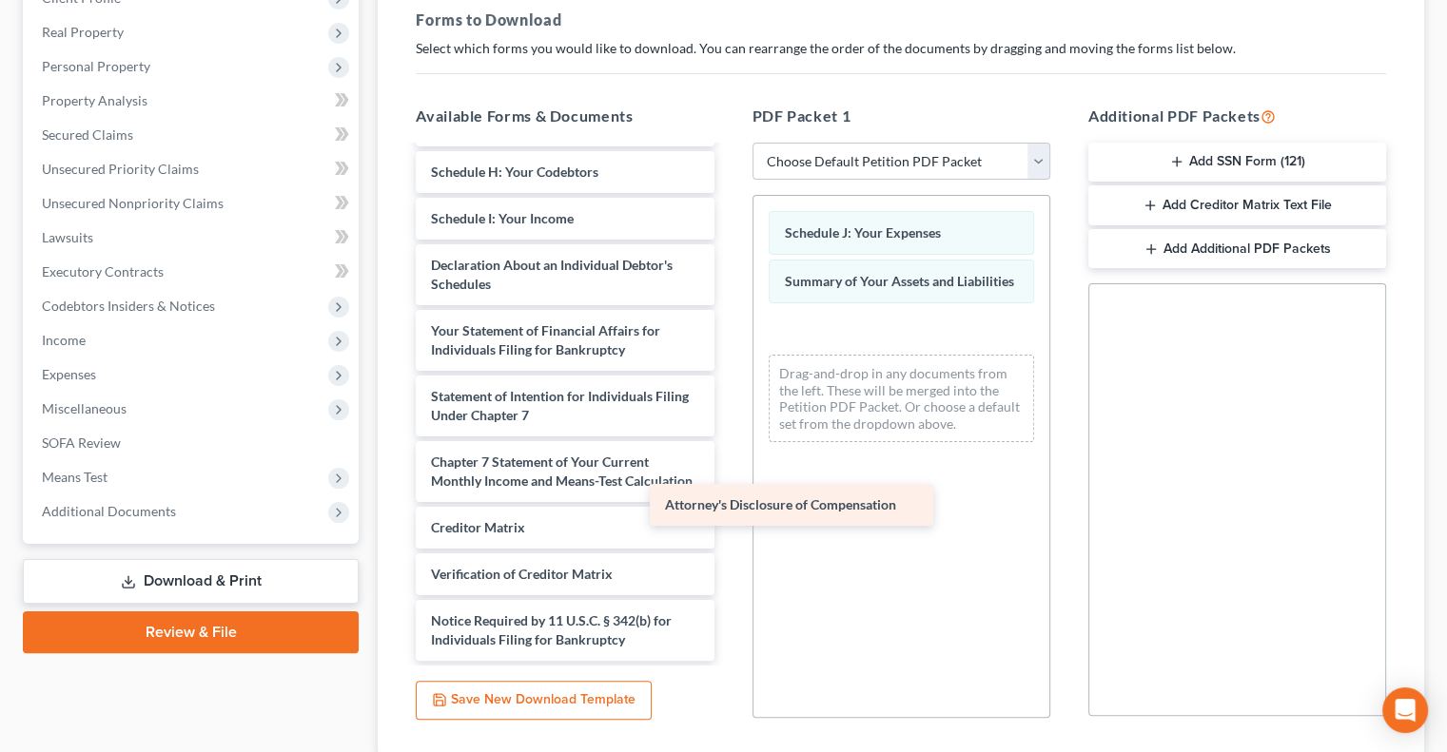
scroll to position [389, 0]
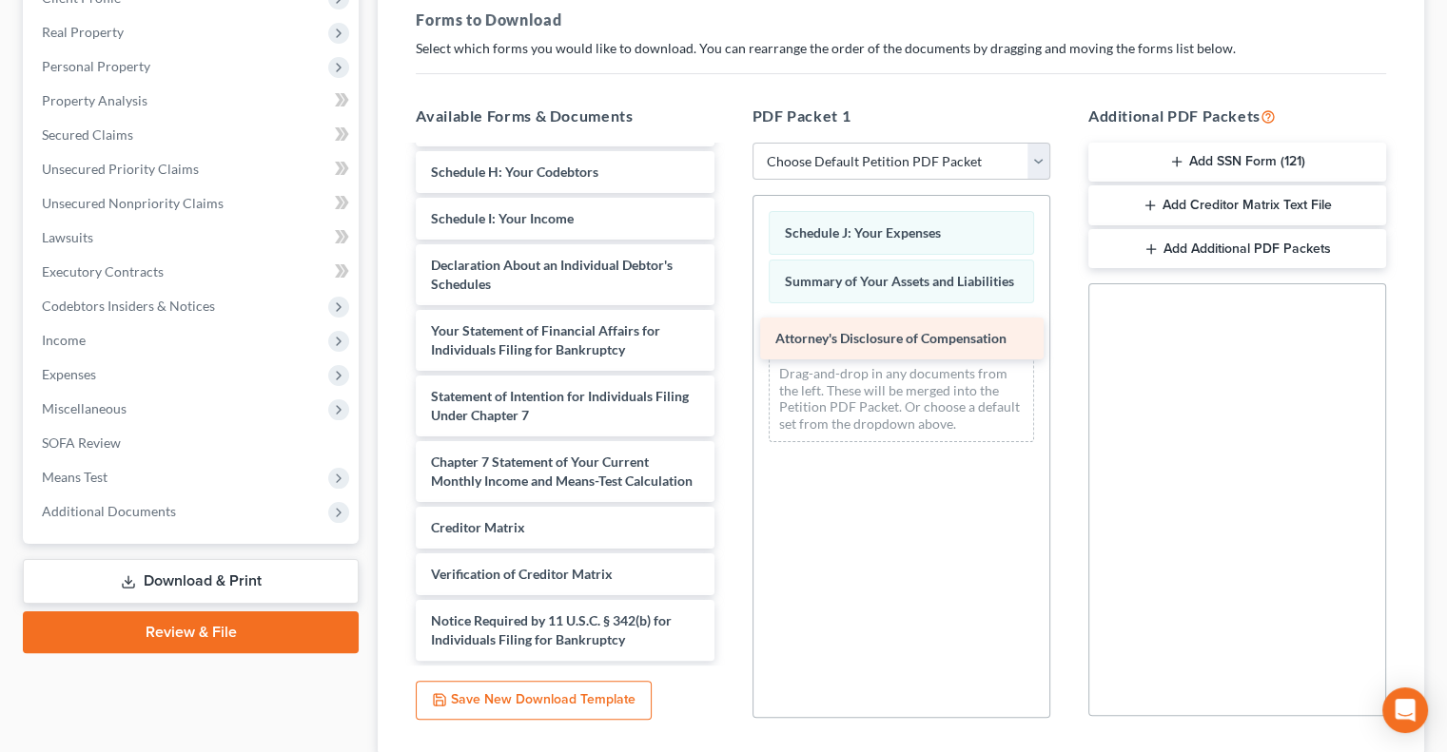
drag, startPoint x: 581, startPoint y: 636, endPoint x: 925, endPoint y: 336, distance: 457.0
click at [728, 336] on div "Attorney's Disclosure of Compensation Voluntary Petition for Individuals Filing…" at bounding box center [564, 219] width 328 height 884
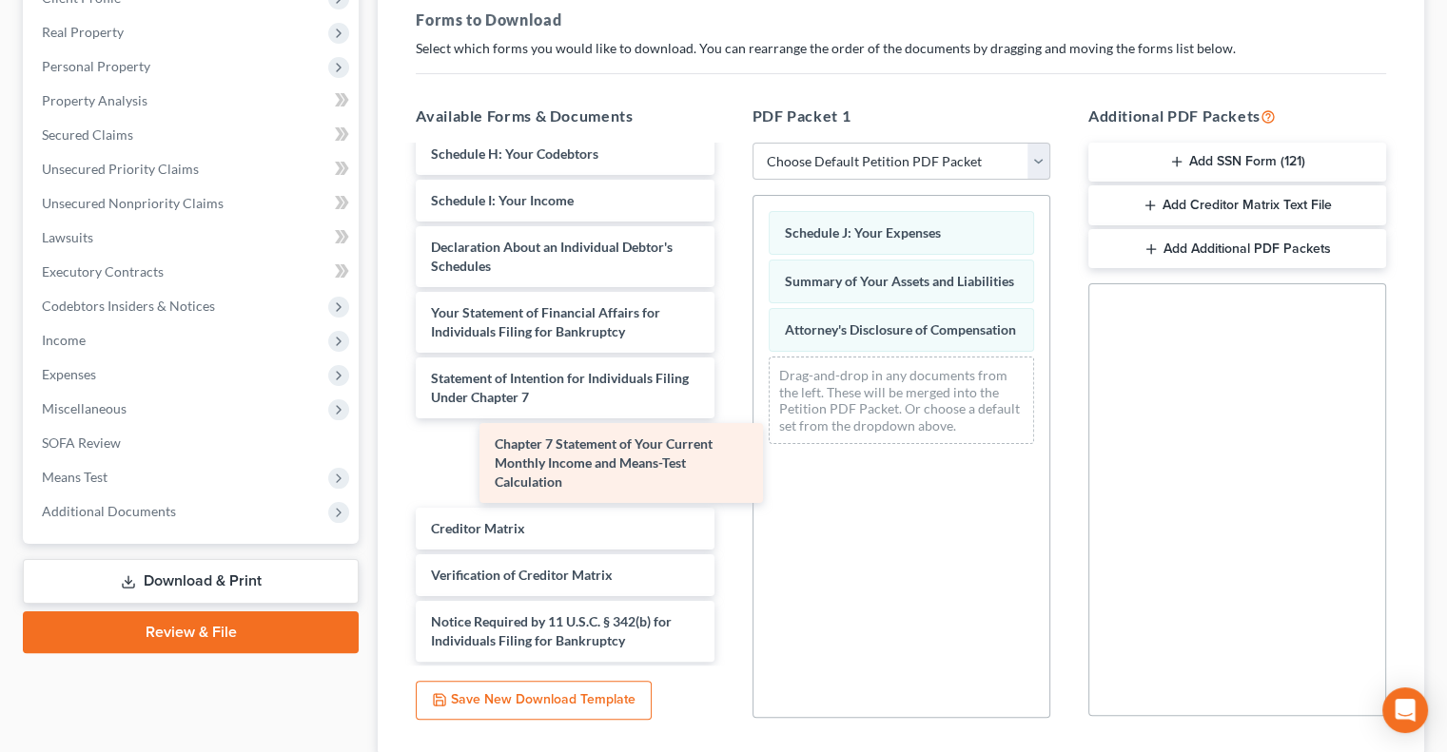
scroll to position [304, 0]
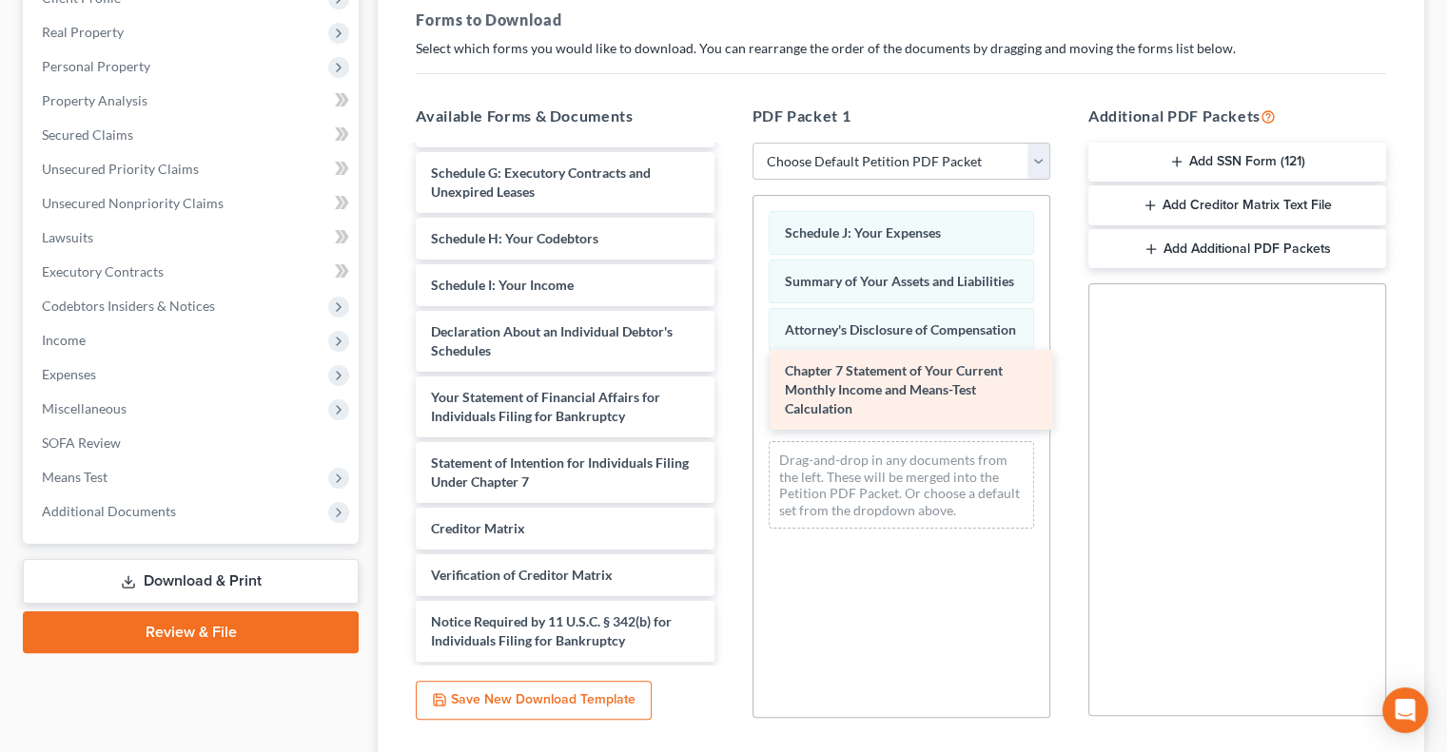
drag, startPoint x: 609, startPoint y: 449, endPoint x: 960, endPoint y: 379, distance: 357.7
click at [728, 379] on div "Chapter 7 Statement of Your Current Monthly Income and Means-Test Calculation V…" at bounding box center [564, 252] width 328 height 819
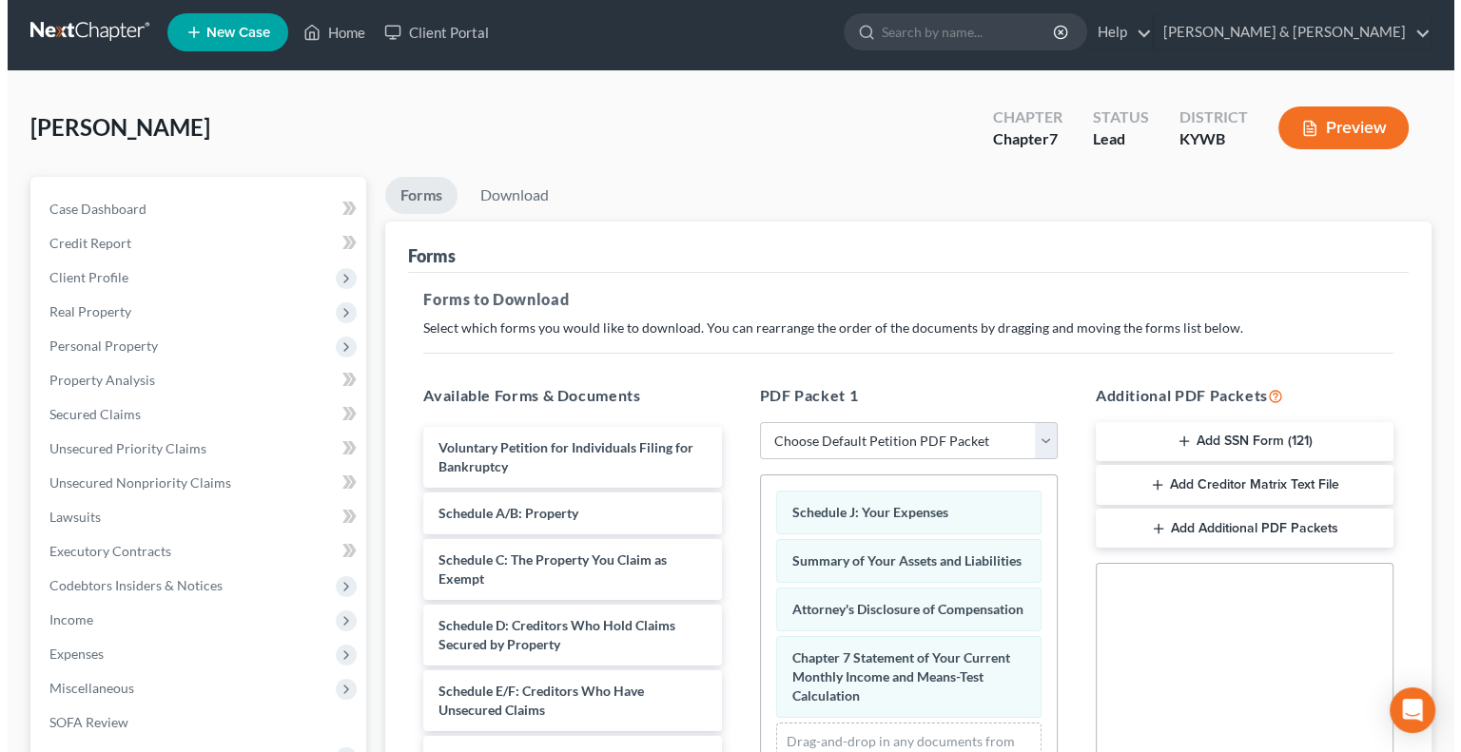
scroll to position [0, 0]
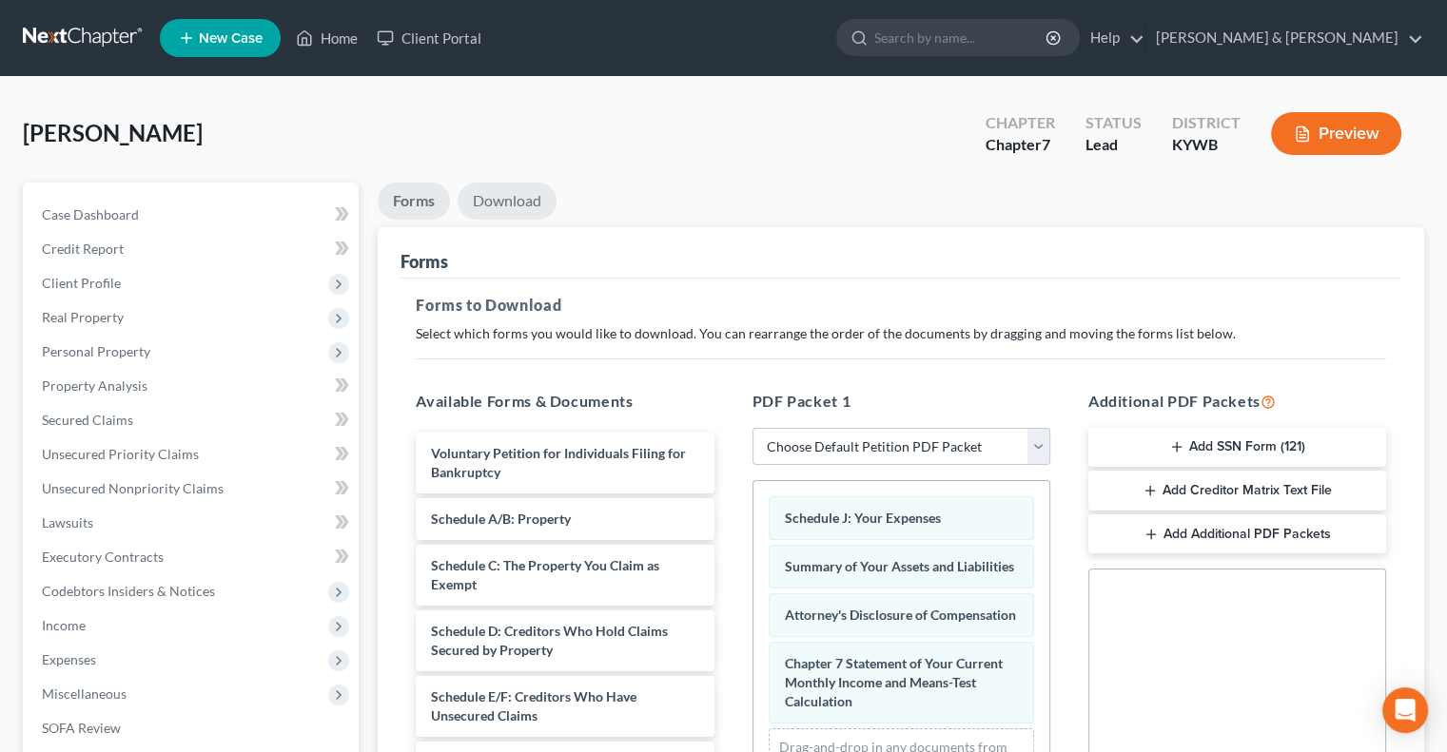
click at [500, 199] on link "Download" at bounding box center [506, 201] width 99 height 37
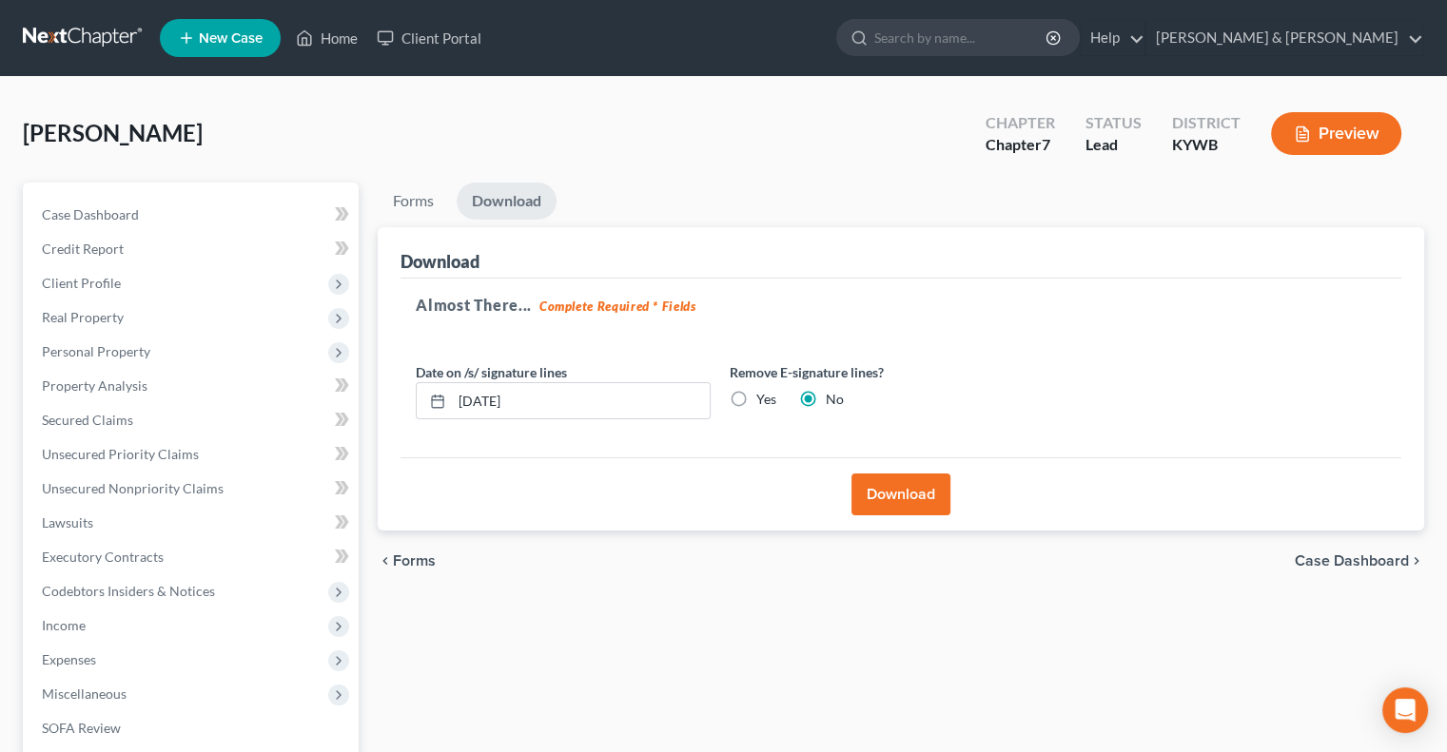
click at [756, 395] on label "Yes" at bounding box center [766, 399] width 20 height 19
click at [764, 395] on input "Yes" at bounding box center [770, 396] width 12 height 12
radio input "true"
radio input "false"
drag, startPoint x: 605, startPoint y: 392, endPoint x: 456, endPoint y: 422, distance: 152.4
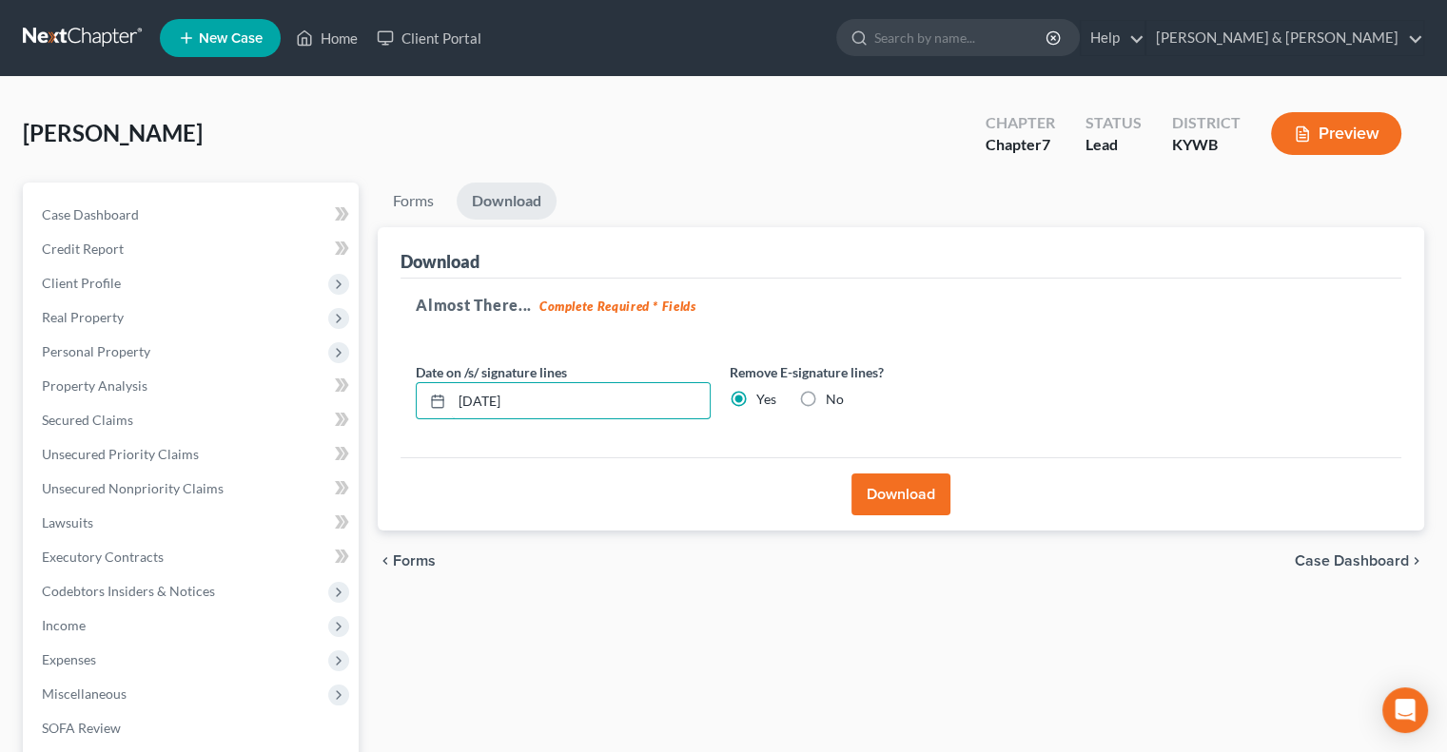
click at [456, 422] on div "Date on /s/ signature lines [DATE] Remove E-signature lines? Yes No" at bounding box center [720, 398] width 628 height 73
click at [902, 488] on button "Download" at bounding box center [900, 495] width 99 height 42
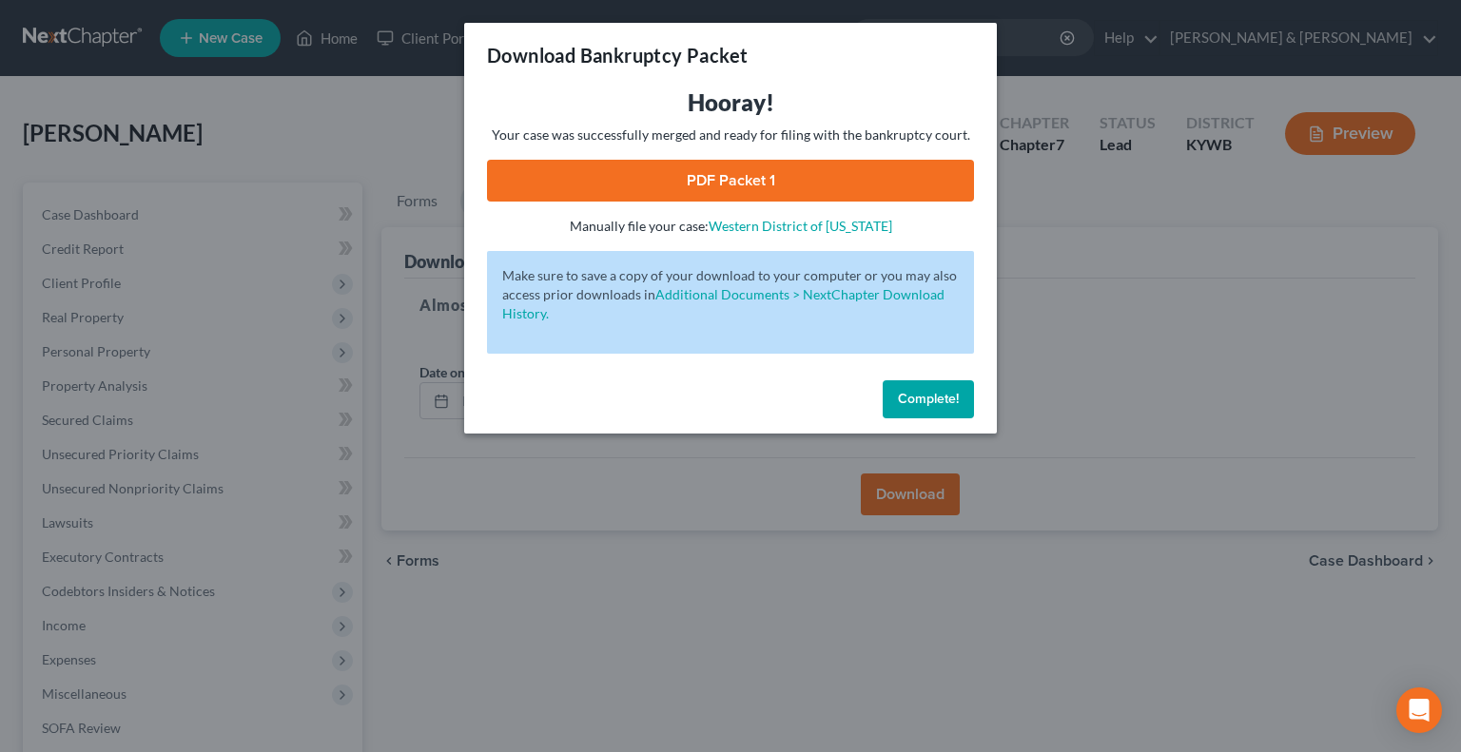
click at [774, 184] on link "PDF Packet 1" at bounding box center [730, 181] width 487 height 42
